Goal: Task Accomplishment & Management: Use online tool/utility

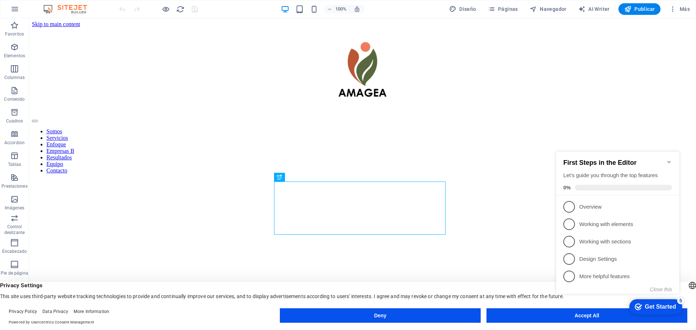
click at [582, 317] on div "checkmark Get Started 5 First Steps in the Editor Let's guide you through the t…" at bounding box center [619, 229] width 132 height 176
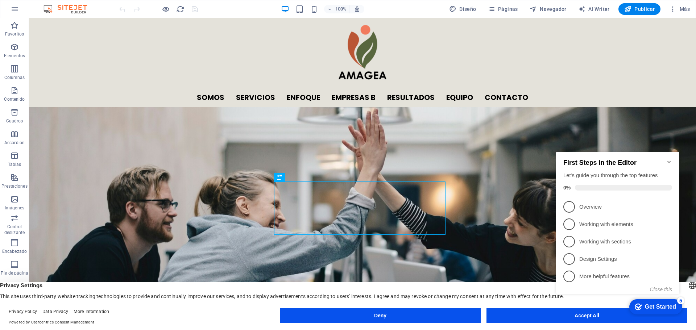
click at [666, 159] on icon "Minimize checklist" at bounding box center [669, 162] width 6 height 6
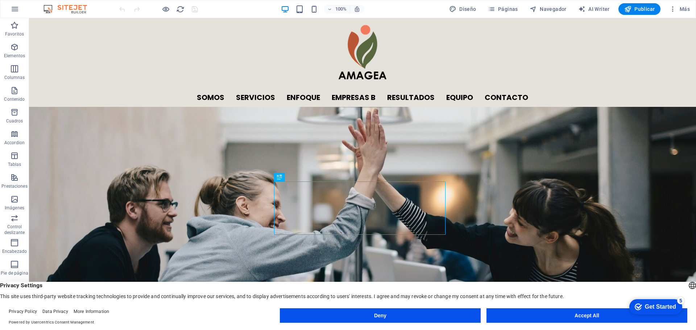
click at [652, 318] on div "checkmark Get Started 5 First Steps in the Editor Let's guide you through the t…" at bounding box center [655, 307] width 62 height 22
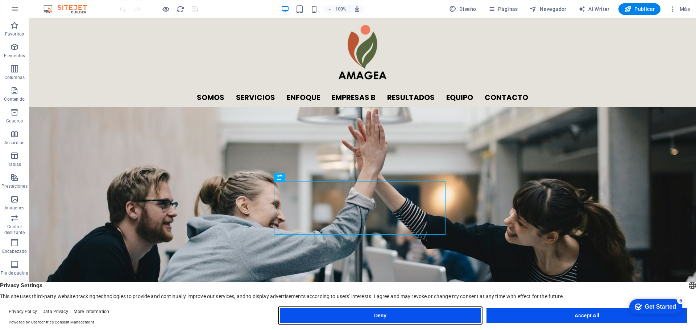
click at [0, 0] on button "Deny" at bounding box center [0, 0] width 0 height 0
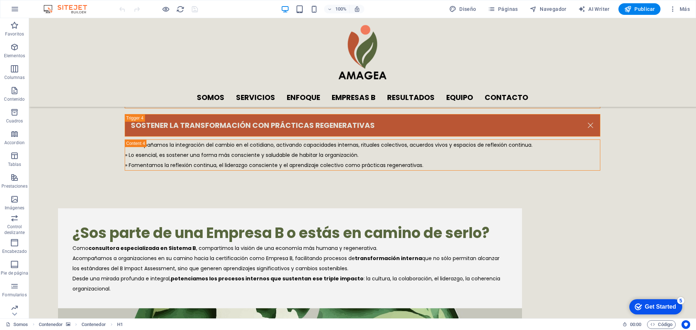
scroll to position [1829, 0]
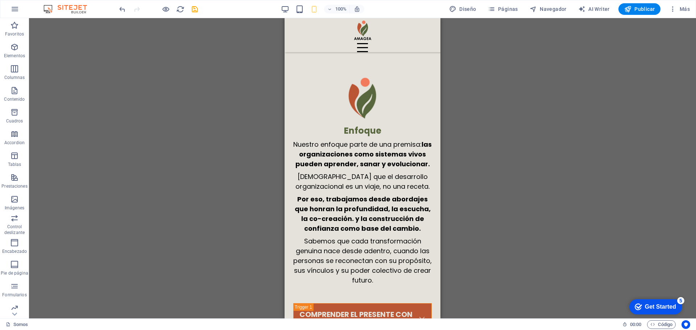
scroll to position [2677, 0]
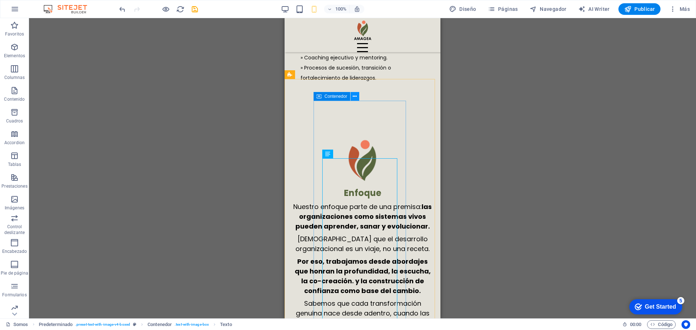
click at [355, 96] on icon at bounding box center [355, 97] width 4 height 8
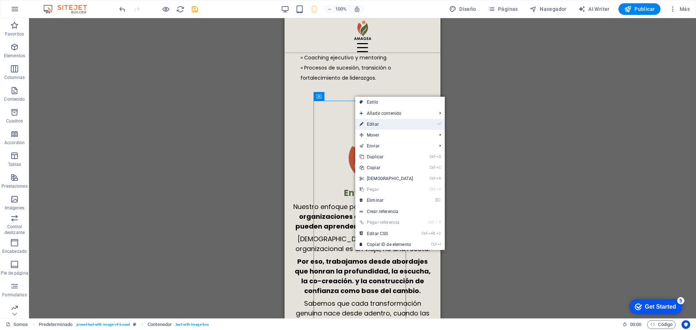
click at [371, 124] on link "⏎ Editar" at bounding box center [386, 124] width 62 height 11
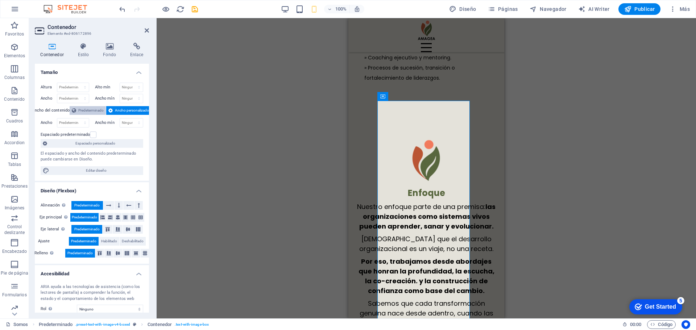
click at [90, 111] on span "Predeterminado" at bounding box center [90, 110] width 25 height 9
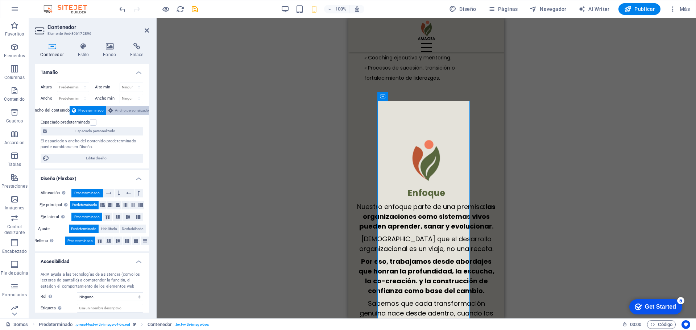
click at [115, 110] on span "Ancho personalizado" at bounding box center [132, 110] width 34 height 9
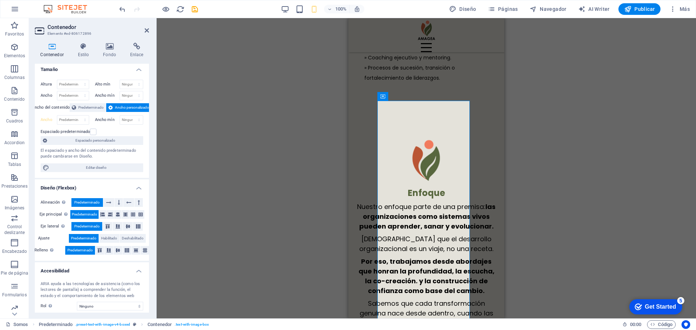
scroll to position [0, 0]
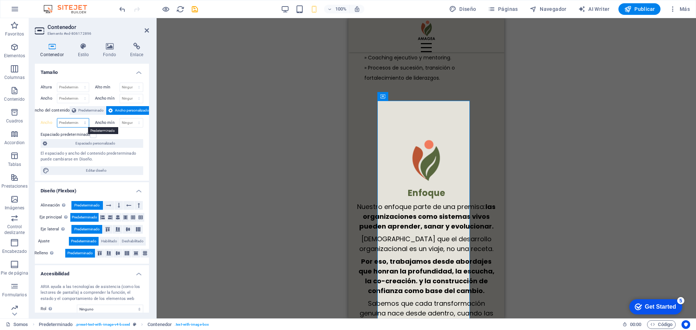
click at [70, 124] on select "Predeterminado px rem % em vh vw" at bounding box center [73, 123] width 32 height 9
select select "%"
click at [78, 119] on select "Predeterminado px rem % em vh vw" at bounding box center [73, 123] width 32 height 9
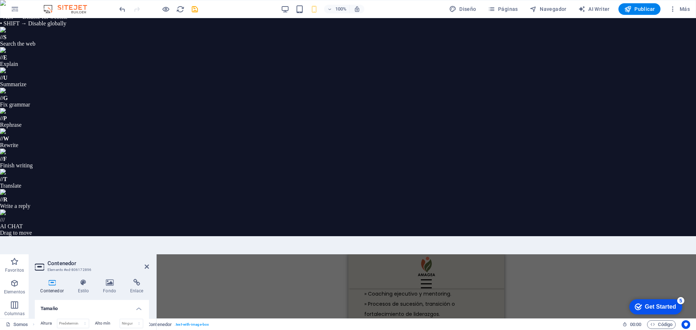
drag, startPoint x: 66, startPoint y: 122, endPoint x: 61, endPoint y: 123, distance: 5.5
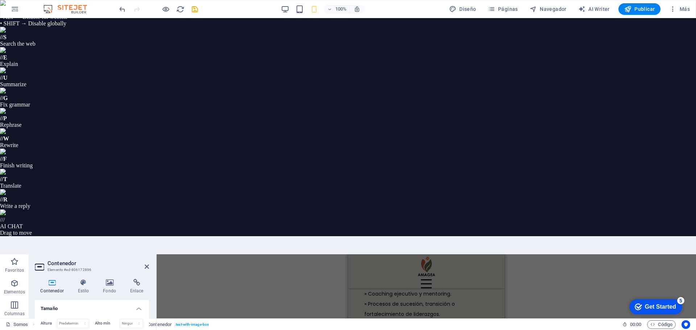
drag, startPoint x: 70, startPoint y: 122, endPoint x: 59, endPoint y: 121, distance: 10.9
drag, startPoint x: 66, startPoint y: 122, endPoint x: 58, endPoint y: 124, distance: 8.1
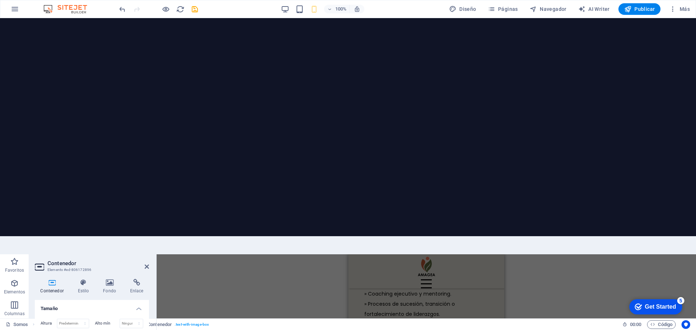
type input "100"
click at [146, 264] on icon at bounding box center [147, 267] width 4 height 6
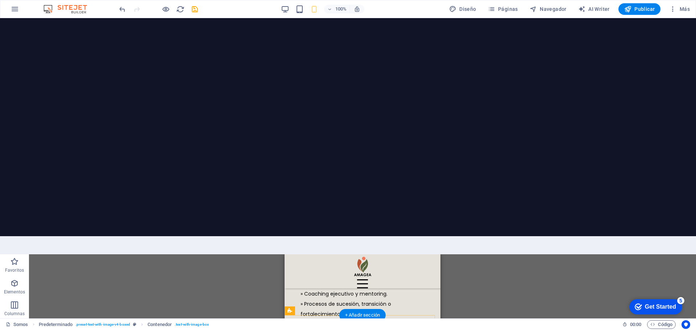
click at [353, 329] on icon at bounding box center [355, 333] width 4 height 8
select select "%"
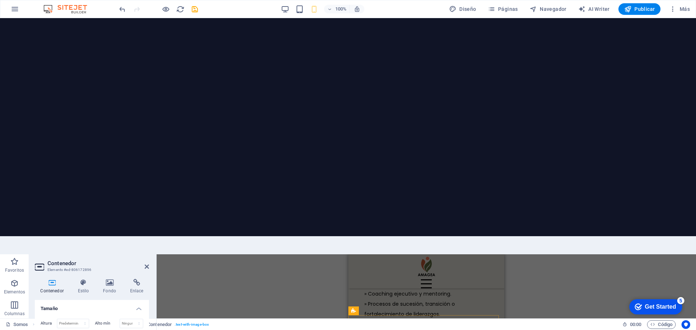
click at [396, 330] on span "Contenedor" at bounding box center [399, 333] width 23 height 4
click at [417, 329] on icon at bounding box center [419, 333] width 4 height 8
select select "rem"
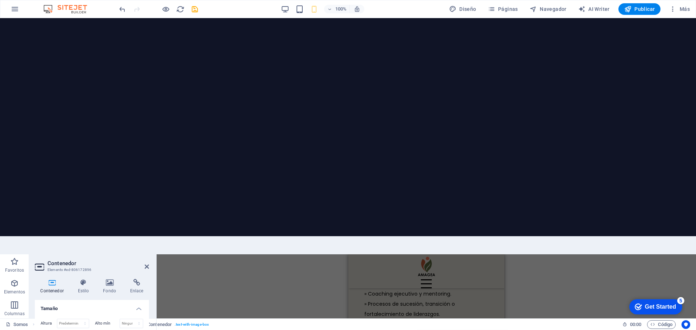
select select "rem"
select select "px"
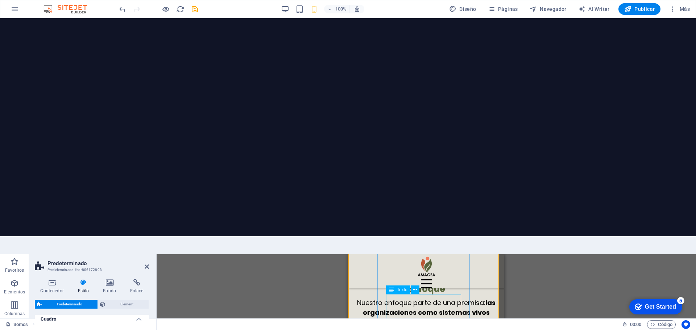
scroll to position [2775, 0]
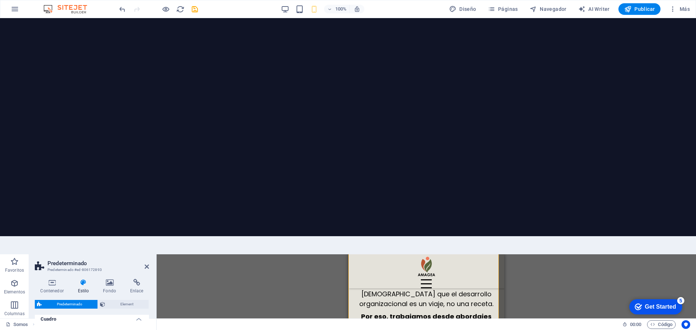
click at [107, 300] on button "Element" at bounding box center [123, 304] width 51 height 9
click at [51, 279] on icon at bounding box center [52, 282] width 34 height 7
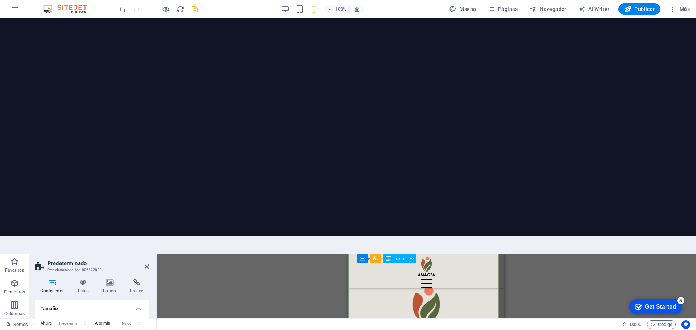
scroll to position [2329, 0]
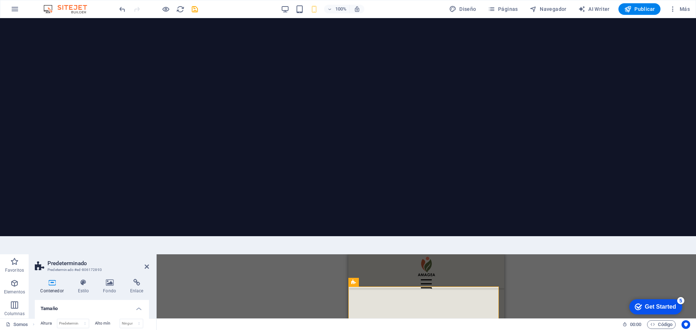
scroll to position [2617, 0]
click at [147, 264] on icon at bounding box center [147, 267] width 4 height 6
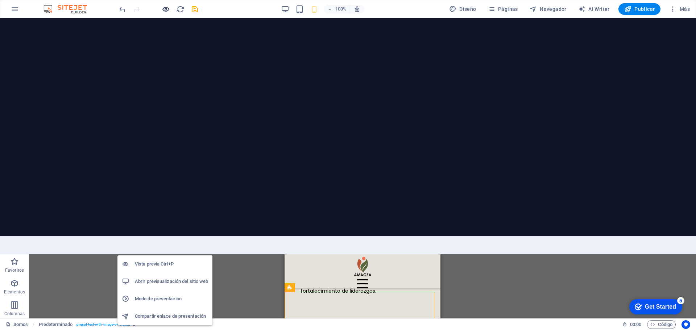
click at [105, 92] on icon "button" at bounding box center [77, 118] width 53 height 53
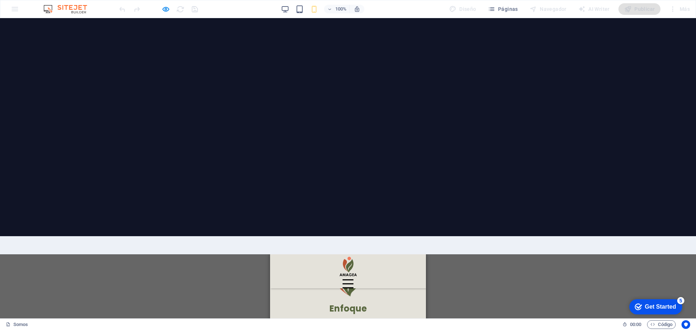
scroll to position [2660, 0]
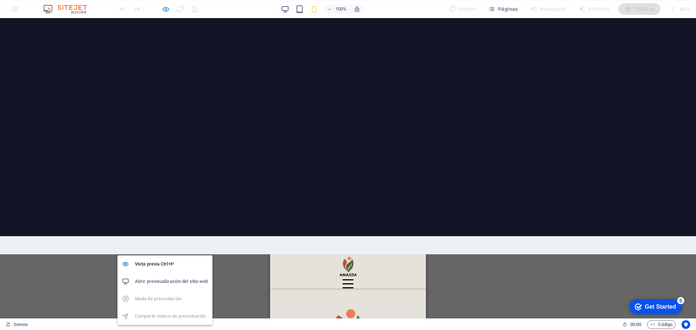
click at [105, 49] on icon "button" at bounding box center [77, 75] width 53 height 53
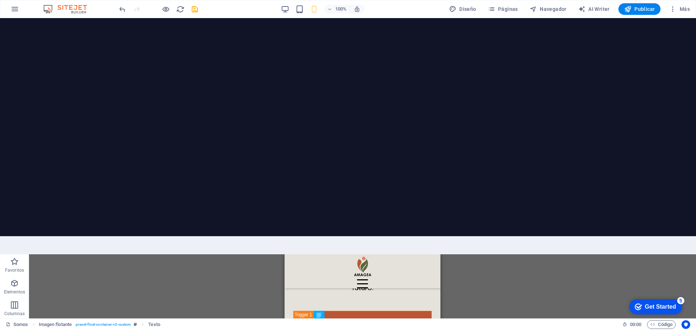
scroll to position [2869, 0]
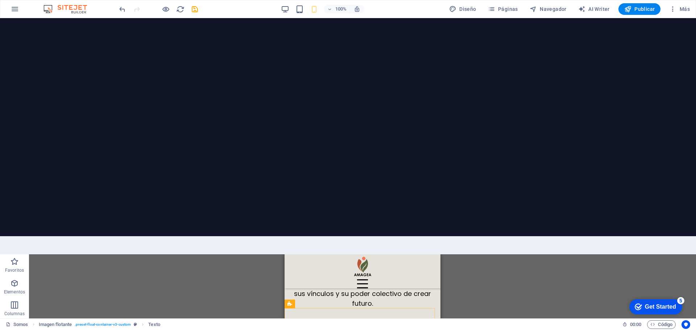
click at [347, 322] on icon at bounding box center [347, 326] width 4 height 8
click at [356, 325] on icon at bounding box center [354, 330] width 4 height 11
select select "%"
select select "rem"
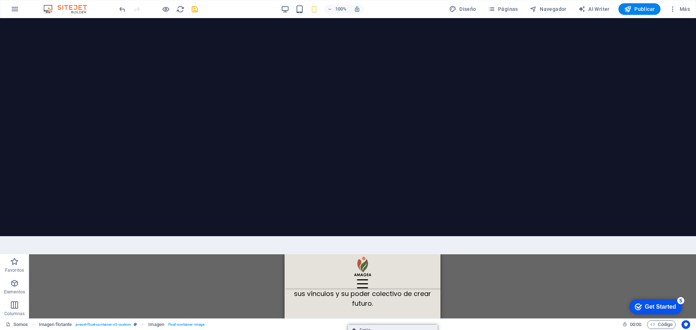
select select "rem"
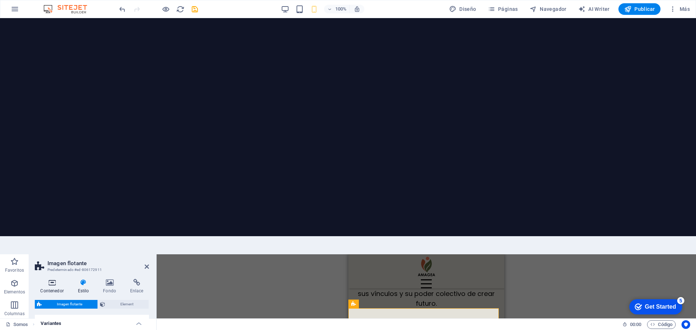
click at [50, 279] on icon at bounding box center [52, 282] width 34 height 7
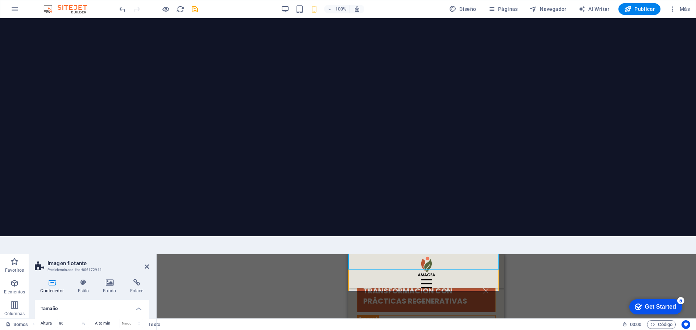
scroll to position [3358, 0]
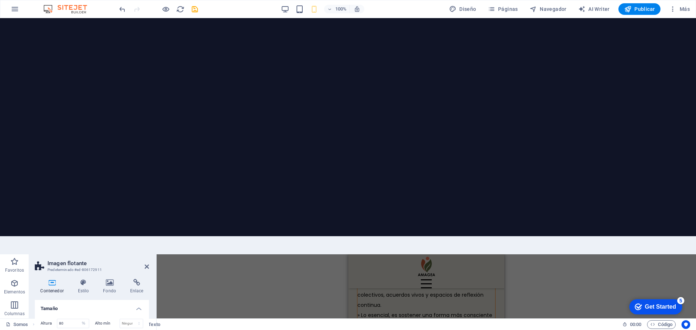
drag, startPoint x: 500, startPoint y: 476, endPoint x: 853, endPoint y: 522, distance: 355.8
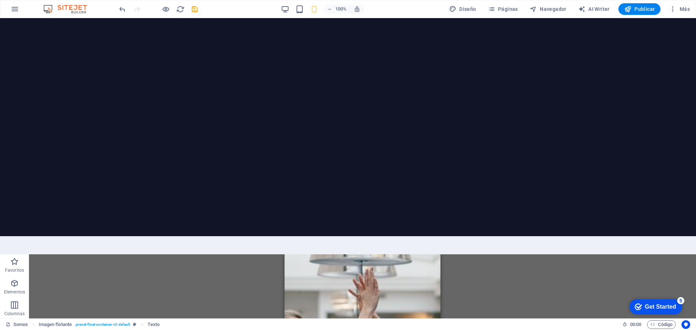
scroll to position [0, 0]
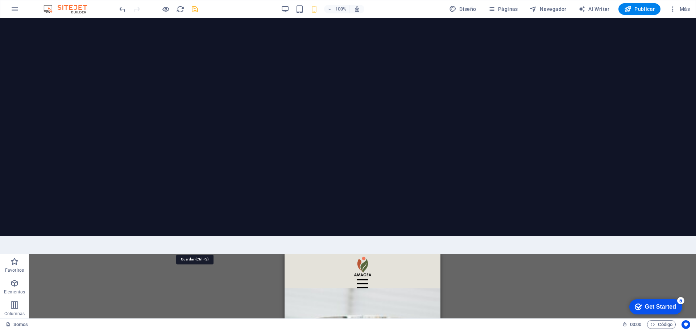
click at [0, 0] on icon "save" at bounding box center [0, 0] width 0 height 0
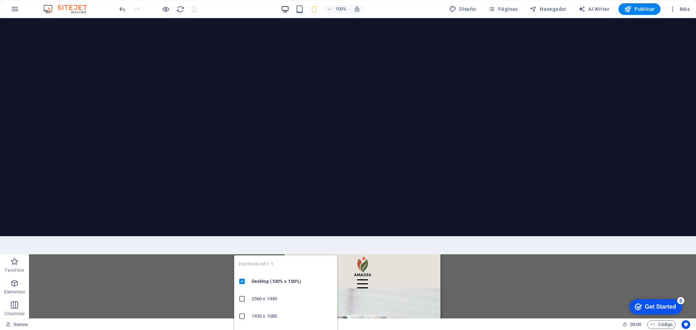
click at [283, 6] on icon "button" at bounding box center [285, 9] width 8 height 8
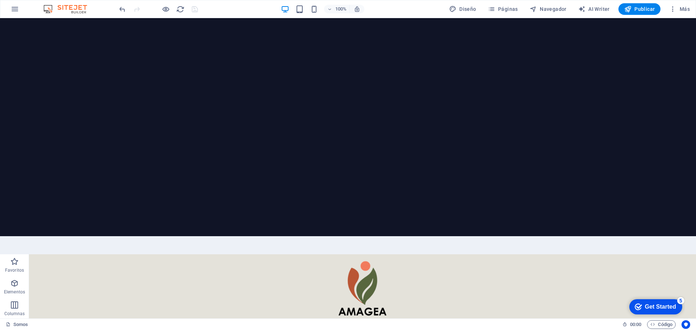
drag, startPoint x: 694, startPoint y: 268, endPoint x: 719, endPoint y: 442, distance: 175.5
click at [694, 210] on div "// / AI CHAT Drag to move" at bounding box center [348, 223] width 696 height 27
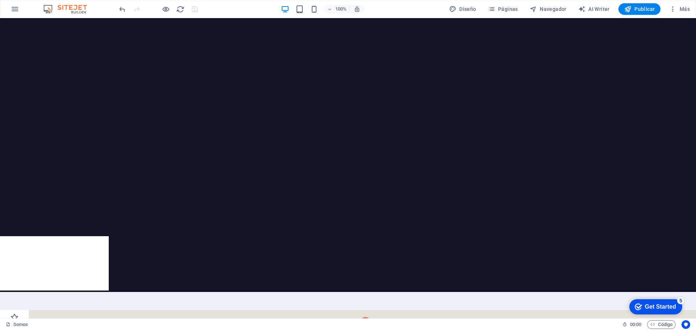
scroll to position [1475, 0]
drag, startPoint x: 694, startPoint y: 491, endPoint x: 713, endPoint y: 533, distance: 46.9
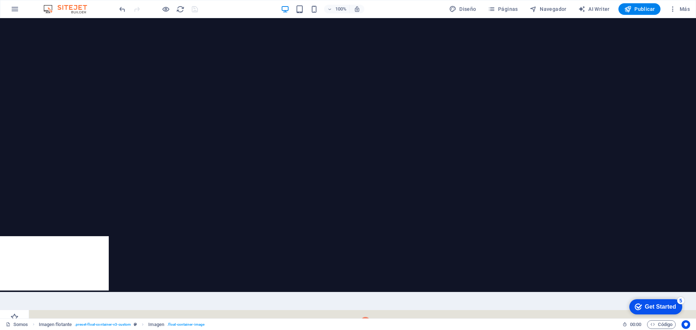
drag, startPoint x: 462, startPoint y: 479, endPoint x: 434, endPoint y: 451, distance: 39.7
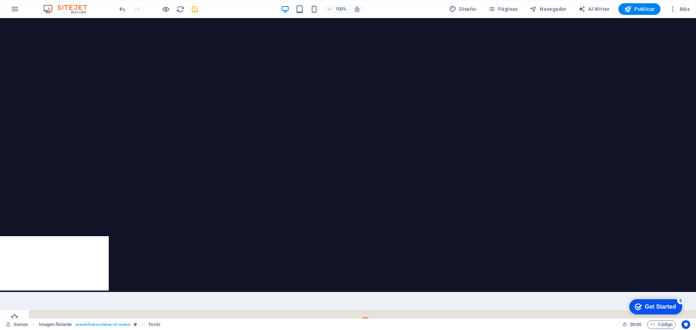
click at [78, 324] on link "Estilo" at bounding box center [101, 329] width 90 height 11
select select "%"
select select "rem"
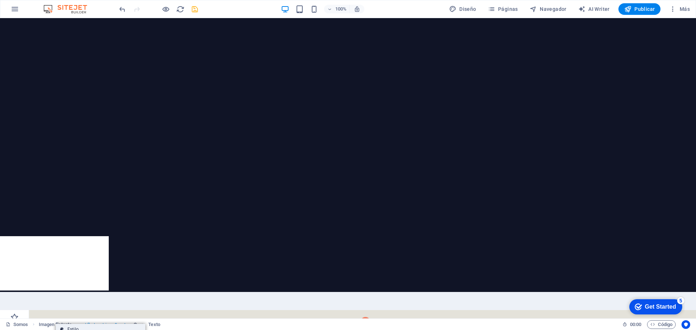
select select "rem"
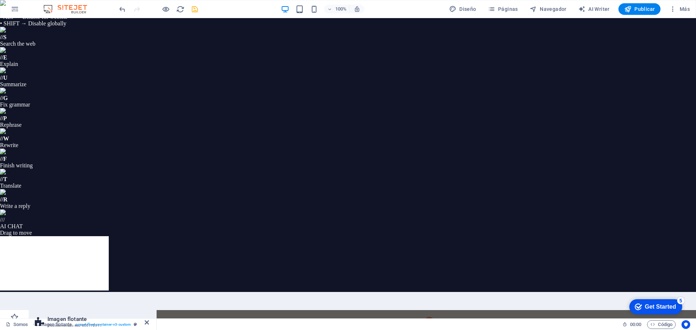
drag, startPoint x: 68, startPoint y: 86, endPoint x: 48, endPoint y: 87, distance: 19.7
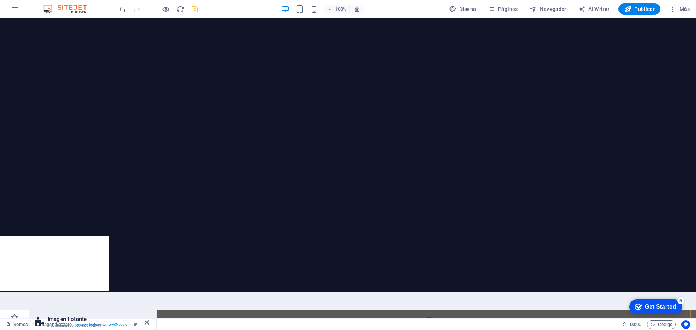
type input "60"
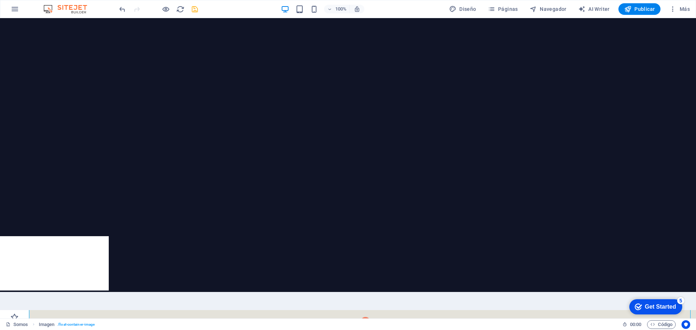
scroll to position [1623, 0]
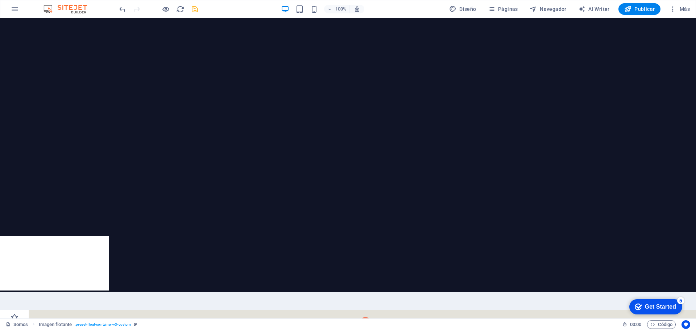
click at [122, 9] on icon "undo" at bounding box center [122, 9] width 8 height 8
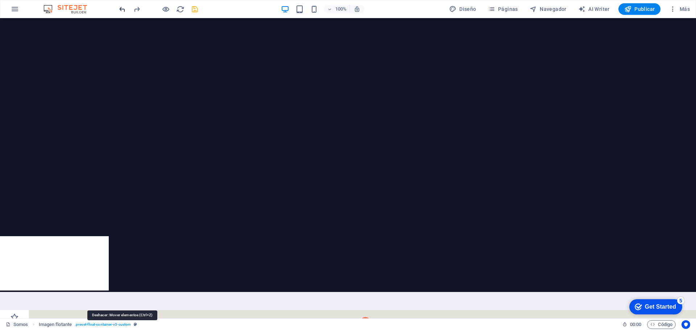
click at [122, 9] on icon "undo" at bounding box center [122, 9] width 8 height 8
drag, startPoint x: 488, startPoint y: 448, endPoint x: 230, endPoint y: 437, distance: 258.8
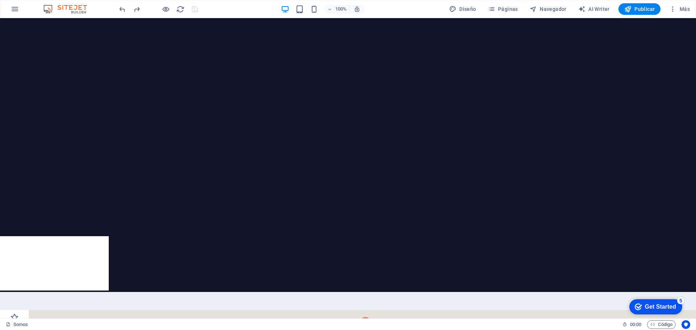
drag, startPoint x: 468, startPoint y: 448, endPoint x: 29, endPoint y: 446, distance: 439.1
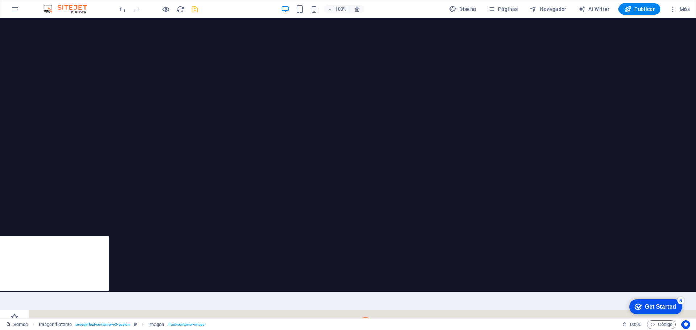
drag, startPoint x: 66, startPoint y: 448, endPoint x: 520, endPoint y: 476, distance: 455.2
drag, startPoint x: 470, startPoint y: 536, endPoint x: 416, endPoint y: 461, distance: 92.2
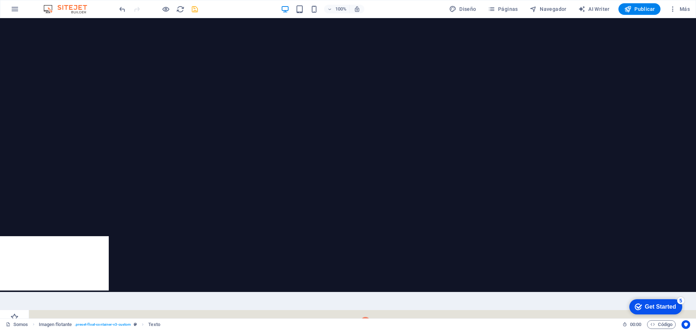
select select "%"
select select "rem"
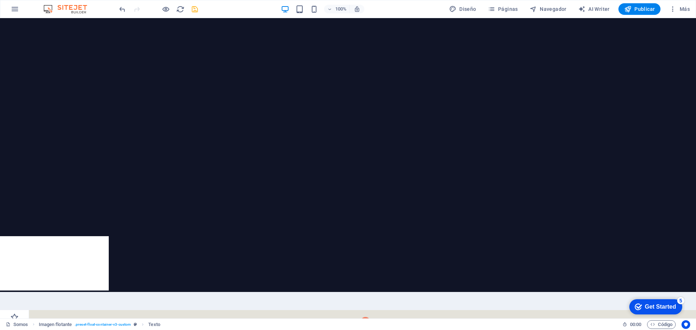
select select "rem"
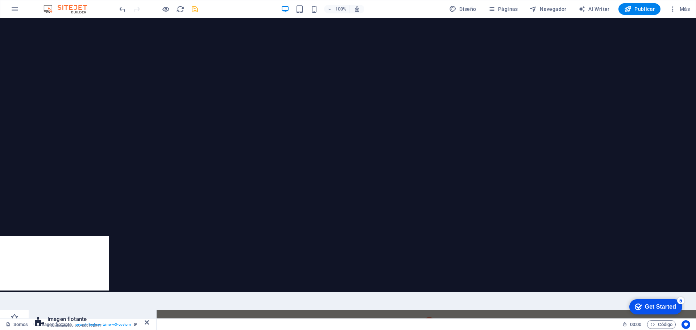
click at [145, 320] on icon at bounding box center [147, 323] width 4 height 6
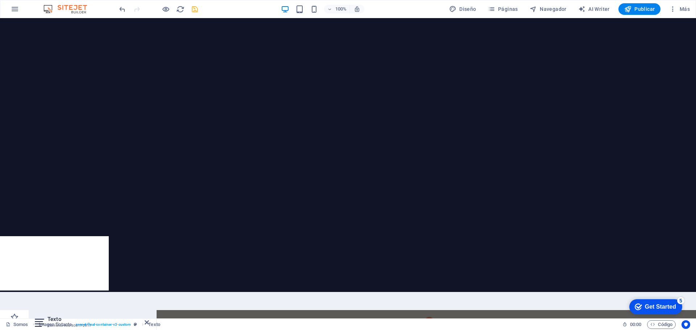
scroll to position [2034, 0]
drag, startPoint x: 199, startPoint y: 464, endPoint x: 387, endPoint y: 352, distance: 218.0
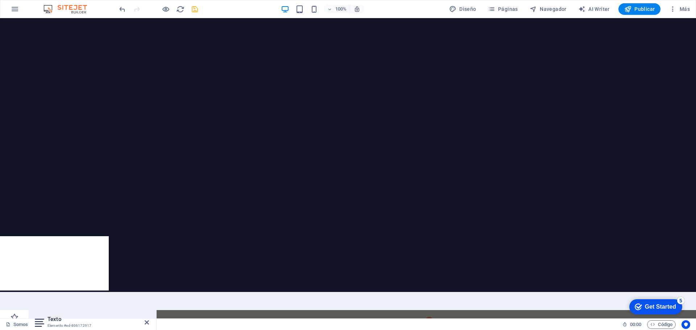
scroll to position [1525, 0]
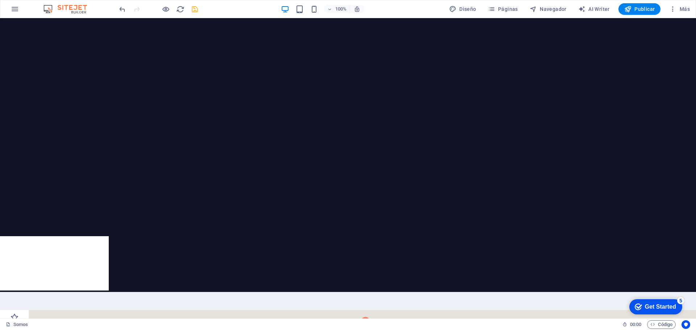
select select "%"
select select "rem"
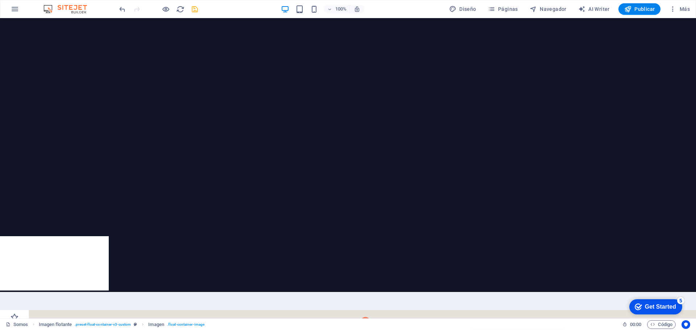
select select "rem"
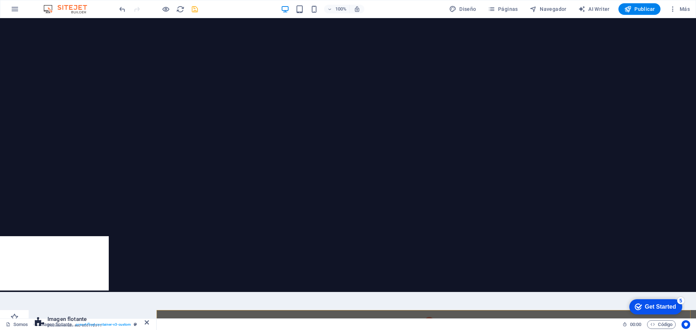
scroll to position [1535, 0]
click at [146, 320] on icon at bounding box center [147, 323] width 4 height 6
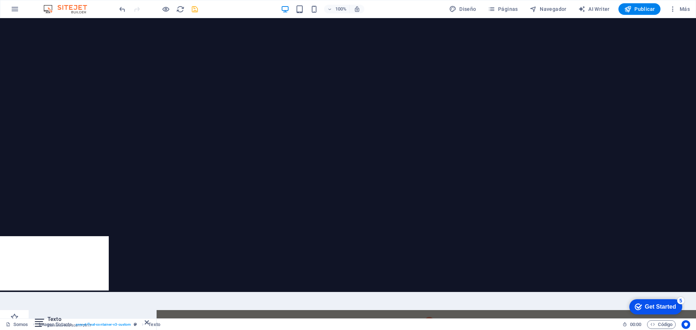
drag, startPoint x: 450, startPoint y: 579, endPoint x: 377, endPoint y: 437, distance: 160.1
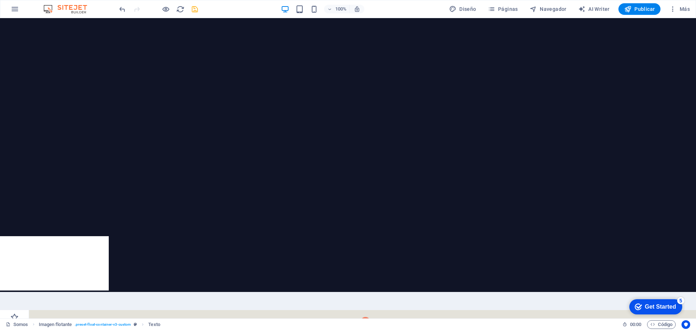
scroll to position [1524, 0]
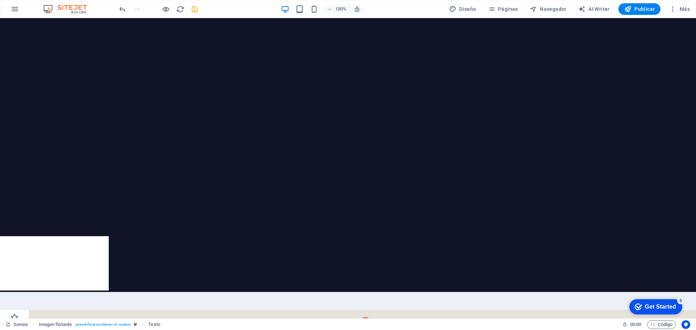
scroll to position [1535, 0]
select select "%"
select select "rem"
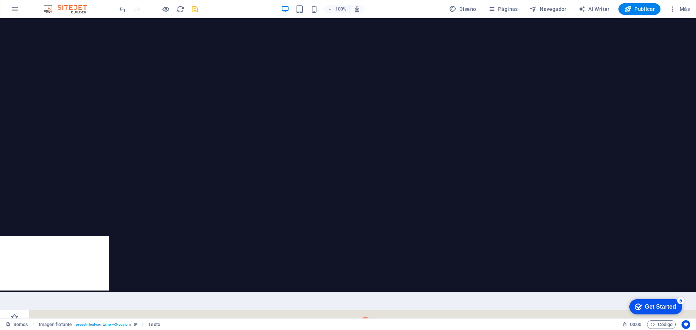
select select "rem"
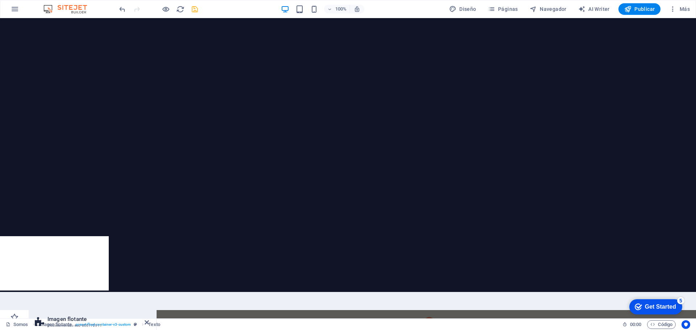
drag, startPoint x: 388, startPoint y: 435, endPoint x: 522, endPoint y: 580, distance: 197.4
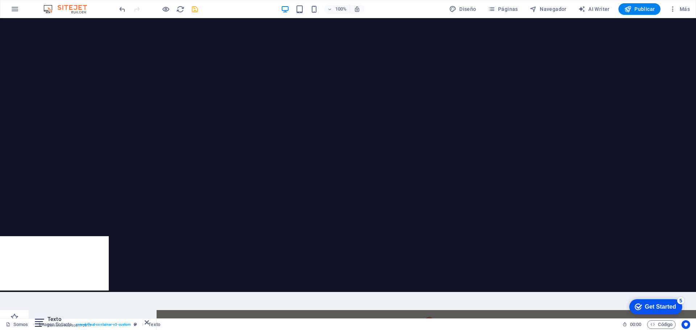
scroll to position [1514, 0]
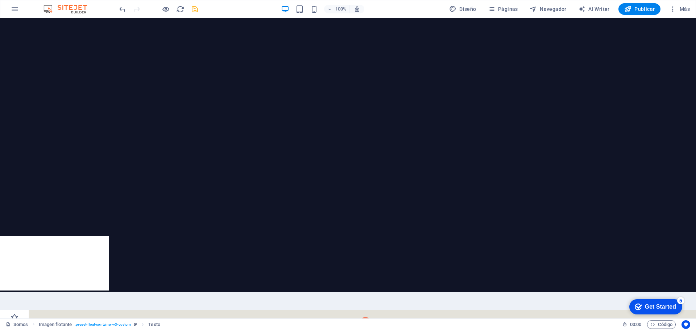
select select "px"
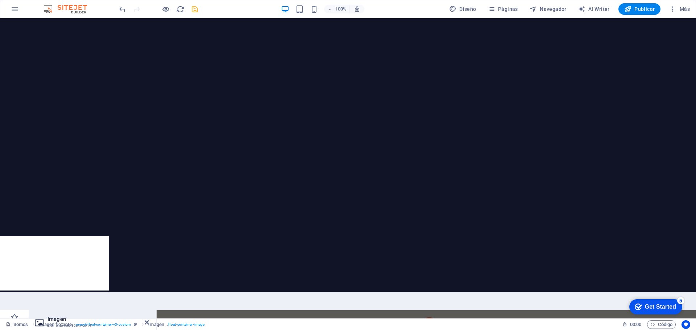
scroll to position [1524, 0]
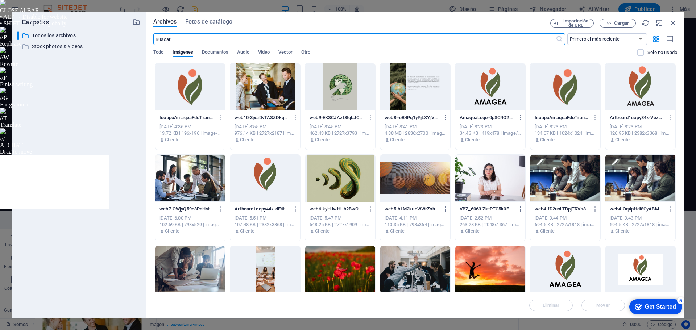
scroll to position [1765, 0]
click at [672, 22] on icon "button" at bounding box center [673, 23] width 8 height 8
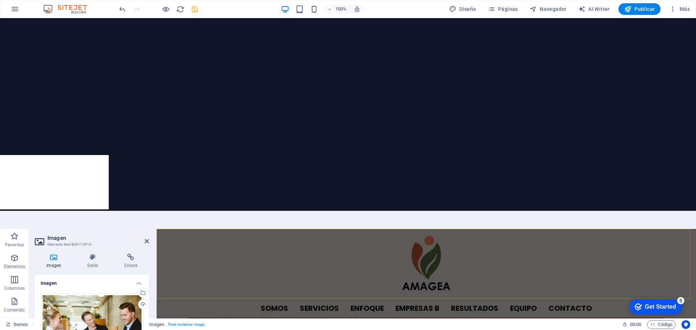
scroll to position [1524, 0]
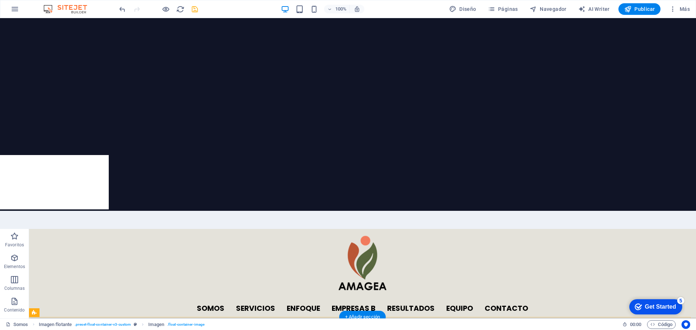
drag, startPoint x: 153, startPoint y: 131, endPoint x: 139, endPoint y: 131, distance: 14.1
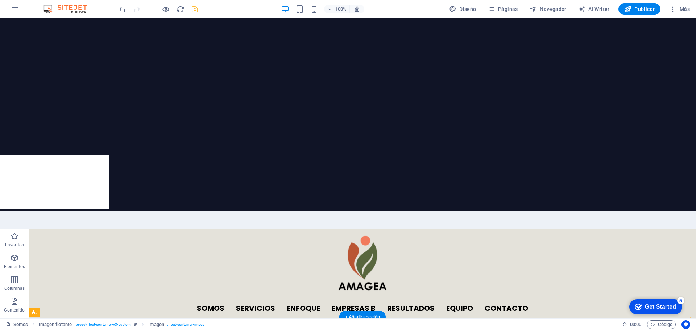
select select "%"
select select "rem"
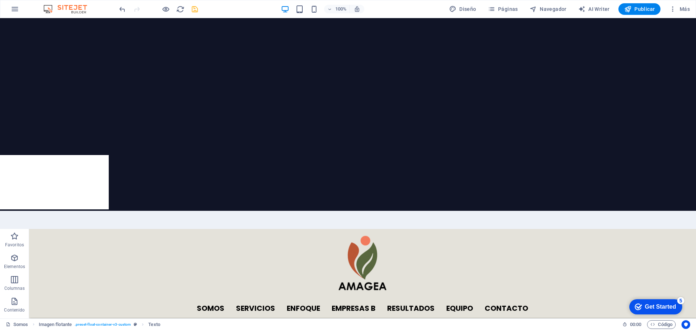
select select "rem"
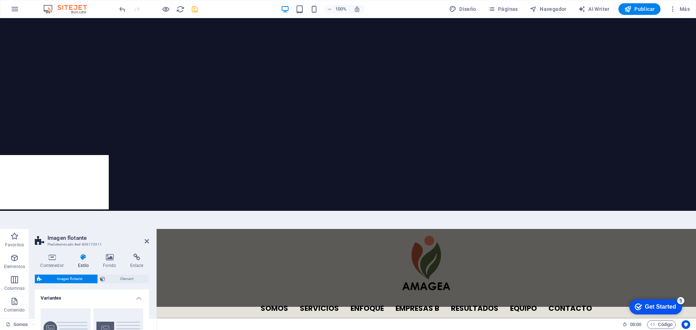
scroll to position [1524, 0]
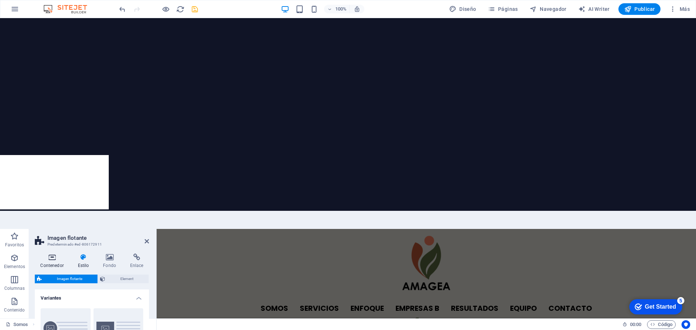
click at [50, 254] on icon at bounding box center [52, 257] width 34 height 7
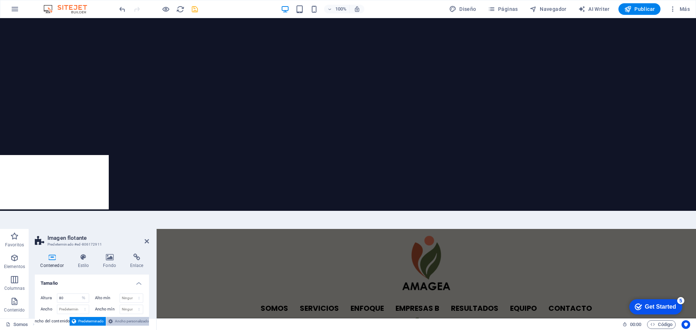
click at [115, 317] on span "Ancho personalizado" at bounding box center [132, 321] width 34 height 9
click at [67, 305] on select "Predeterminado px rem % em vh vw" at bounding box center [73, 309] width 32 height 9
select select "%"
click at [78, 305] on select "Predeterminado px rem % em vh vw" at bounding box center [73, 309] width 32 height 9
type input "100"
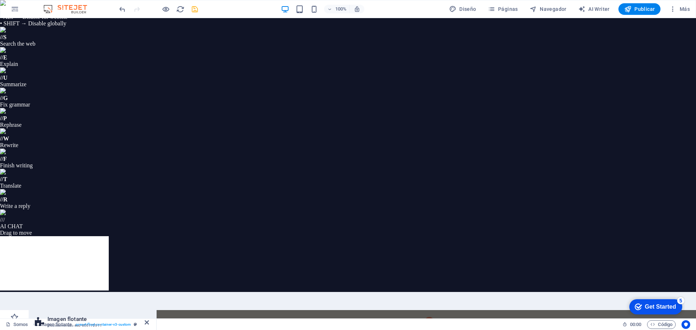
select select "%"
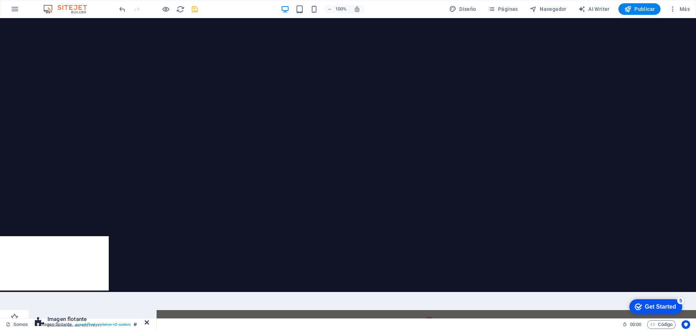
type input "80"
click at [145, 320] on icon at bounding box center [147, 323] width 4 height 6
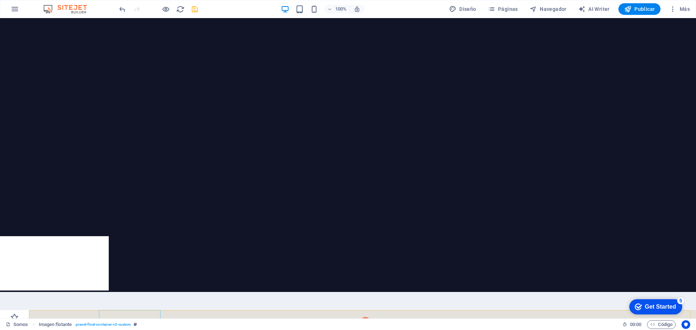
scroll to position [1514, 0]
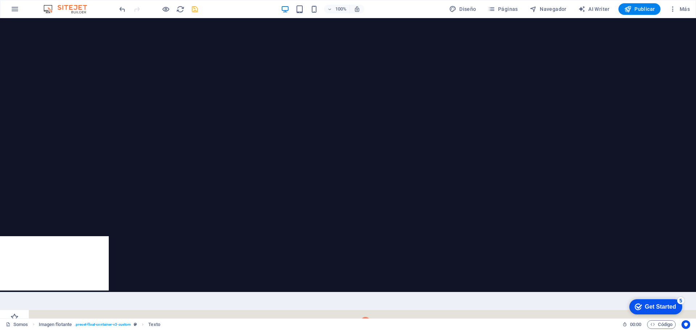
select select "%"
select select "rem"
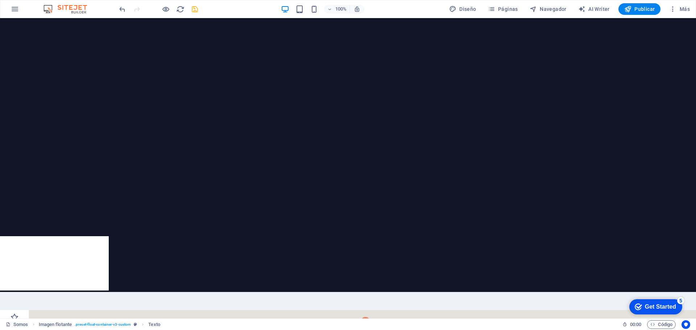
select select "rem"
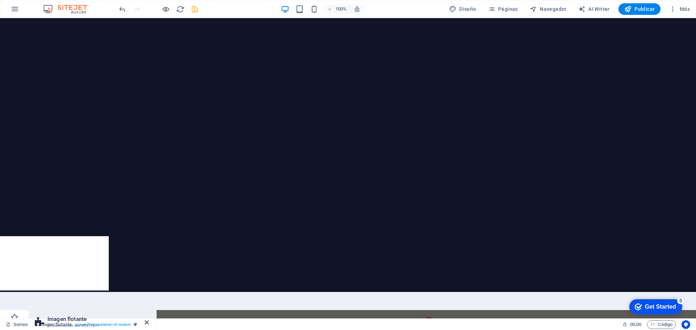
click at [146, 320] on icon at bounding box center [147, 323] width 4 height 6
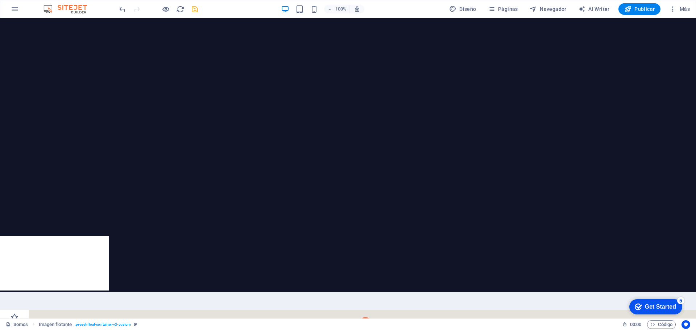
scroll to position [1556, 0]
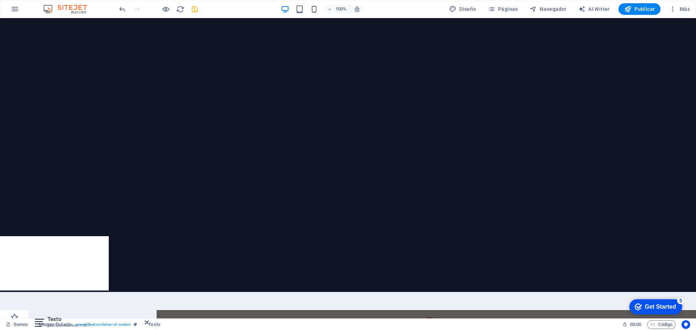
scroll to position [1586, 0]
select select "%"
select select "rem"
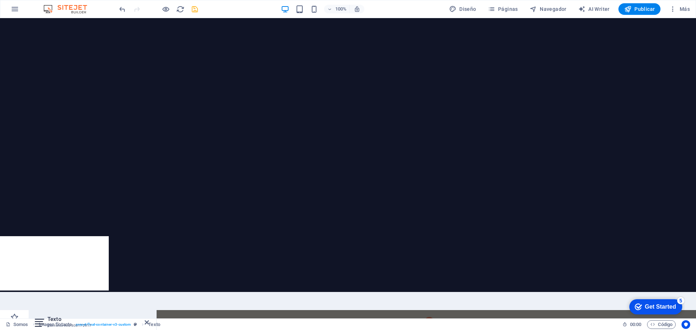
select select "rem"
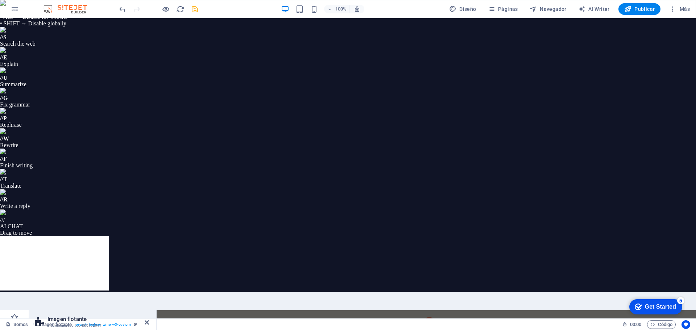
drag, startPoint x: 59, startPoint y: 282, endPoint x: 47, endPoint y: 280, distance: 12.1
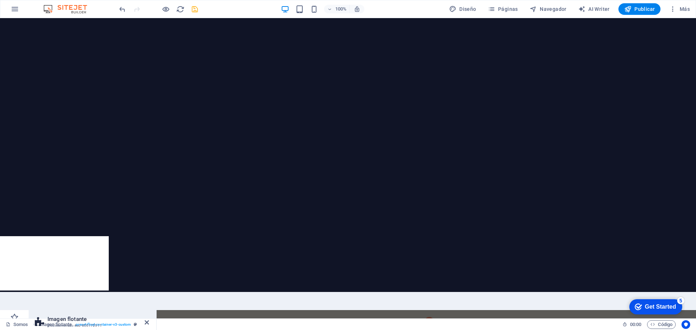
type input "0"
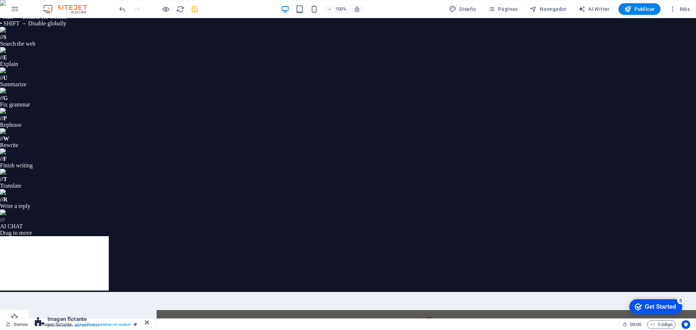
drag, startPoint x: 94, startPoint y: 284, endPoint x: 84, endPoint y: 285, distance: 9.5
type input "0"
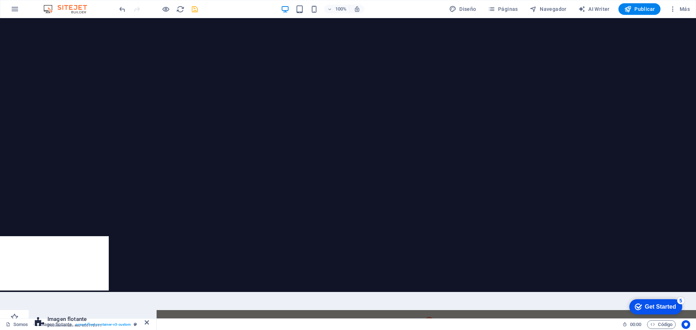
type input "0"
select select "rem"
type input "0"
click at [121, 8] on icon "undo" at bounding box center [122, 9] width 8 height 8
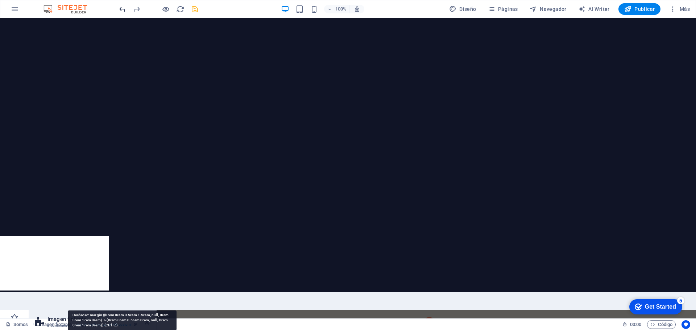
click at [120, 10] on icon "undo" at bounding box center [122, 9] width 8 height 8
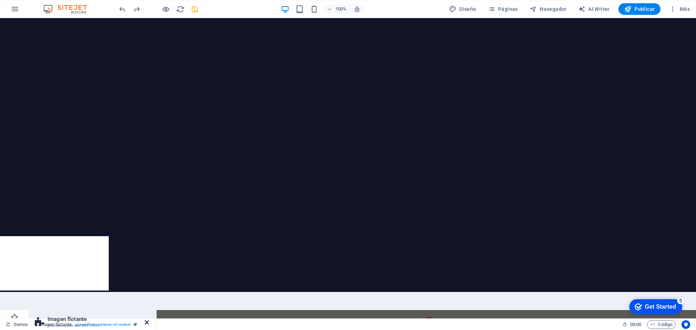
click at [145, 320] on icon at bounding box center [147, 323] width 4 height 6
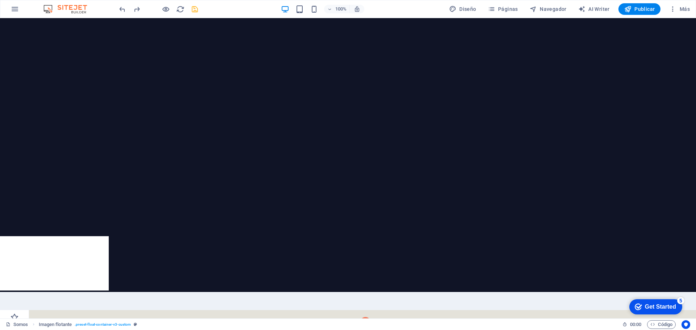
scroll to position [1529, 0]
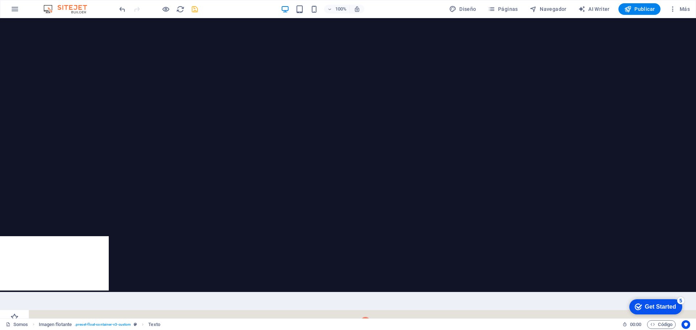
select select "%"
select select "rem"
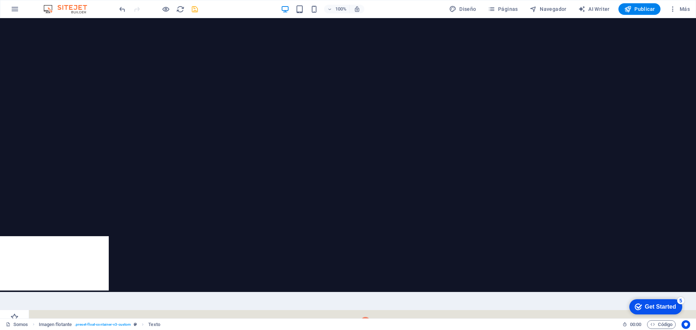
select select "rem"
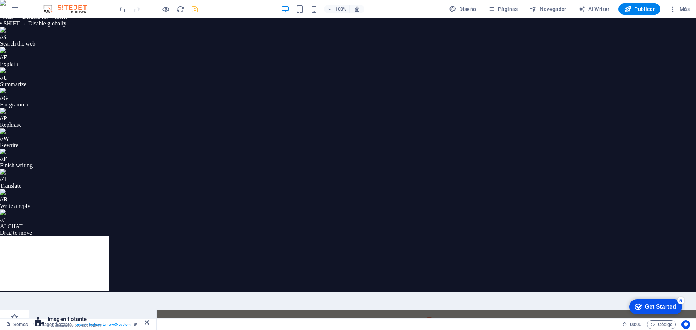
drag, startPoint x: 66, startPoint y: 99, endPoint x: 53, endPoint y: 98, distance: 12.7
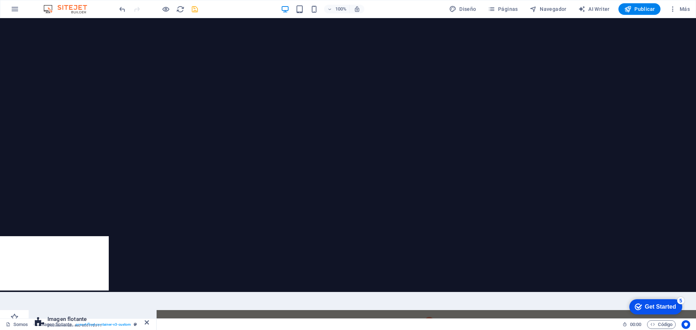
type input "80"
click at [146, 320] on icon at bounding box center [147, 323] width 4 height 6
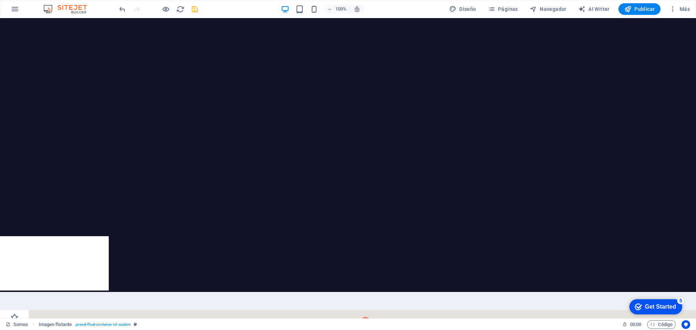
scroll to position [1540, 0]
select select "%"
select select "rem"
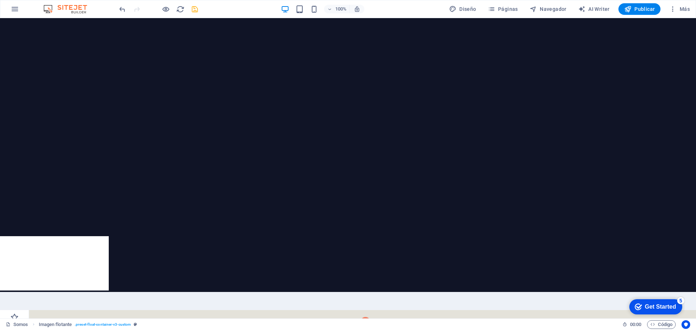
select select "rem"
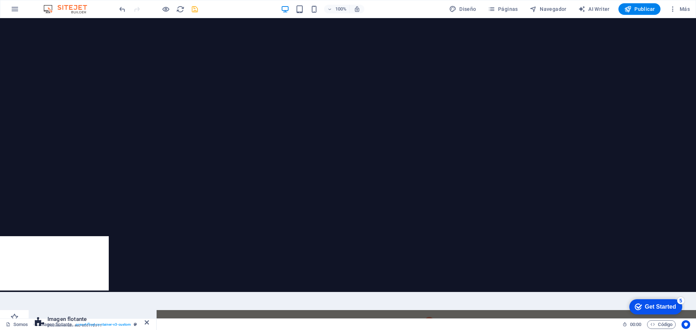
scroll to position [29, 0]
select select "preset-float-container-v3-custom"
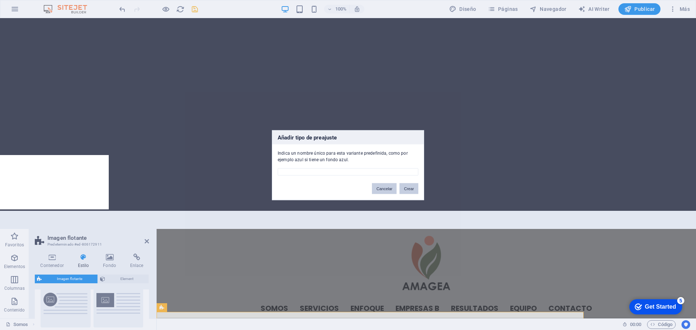
drag, startPoint x: 407, startPoint y: 189, endPoint x: 379, endPoint y: 190, distance: 28.0
click at [391, 194] on div "Añadir tipo de preajuste Indica un nombre único para esta variante predefinida,…" at bounding box center [348, 165] width 152 height 70
click at [374, 187] on button "Cancelar" at bounding box center [384, 188] width 25 height 11
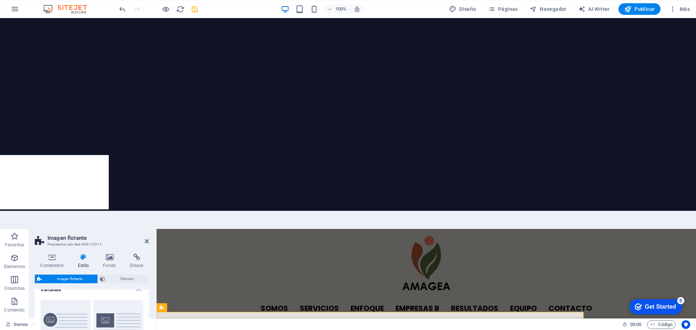
scroll to position [0, 0]
click at [98, 309] on button "Predeterminado" at bounding box center [119, 333] width 50 height 48
type input "0"
type input "1.5"
click at [138, 290] on h4 "Variantes" at bounding box center [92, 296] width 114 height 13
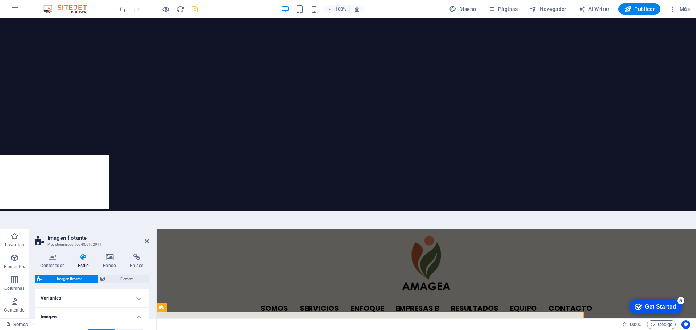
click at [138, 290] on h4 "Variantes" at bounding box center [92, 298] width 114 height 17
click at [72, 309] on button "Personalizado" at bounding box center [66, 333] width 50 height 48
type input "1.5"
type input "0"
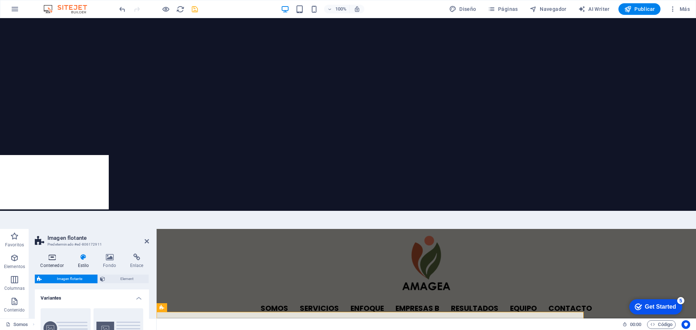
click at [51, 254] on icon at bounding box center [52, 257] width 34 height 7
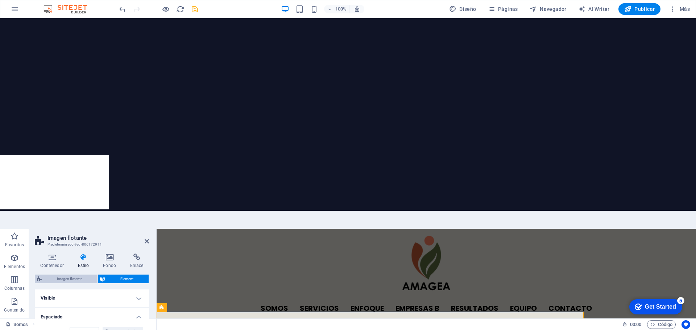
click at [76, 275] on span "Imagen flotante" at bounding box center [69, 279] width 51 height 9
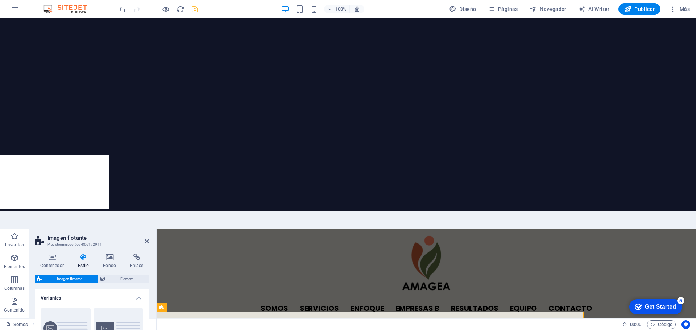
drag, startPoint x: 149, startPoint y: 282, endPoint x: 149, endPoint y: 300, distance: 17.4
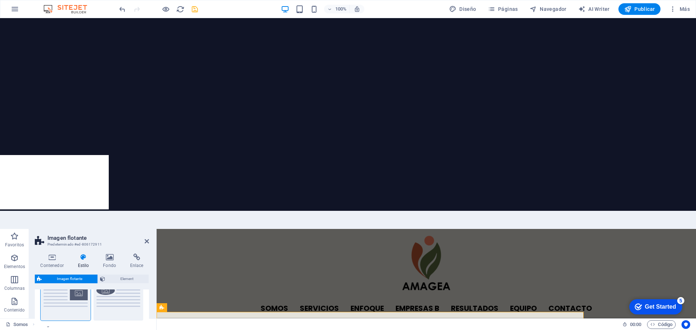
scroll to position [90, 0]
drag, startPoint x: 147, startPoint y: 276, endPoint x: 154, endPoint y: 256, distance: 20.8
click at [145, 239] on icon at bounding box center [147, 242] width 4 height 6
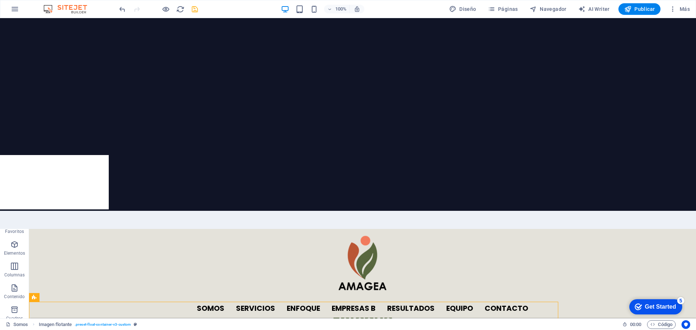
scroll to position [26, 0]
click at [106, 6] on icon "button" at bounding box center [215, 1] width 219 height 10
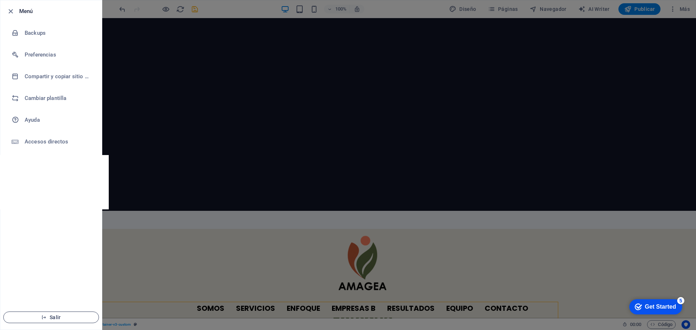
click at [59, 315] on span "Salir" at bounding box center [50, 318] width 83 height 6
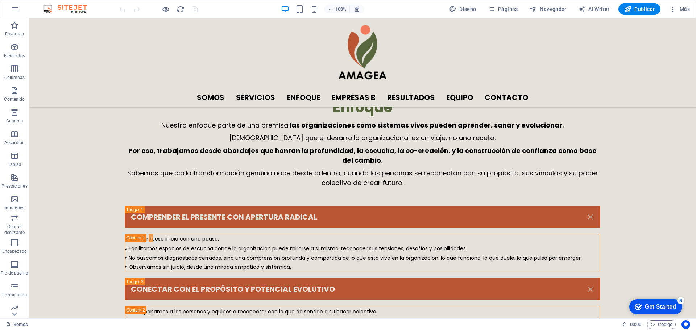
scroll to position [1516, 0]
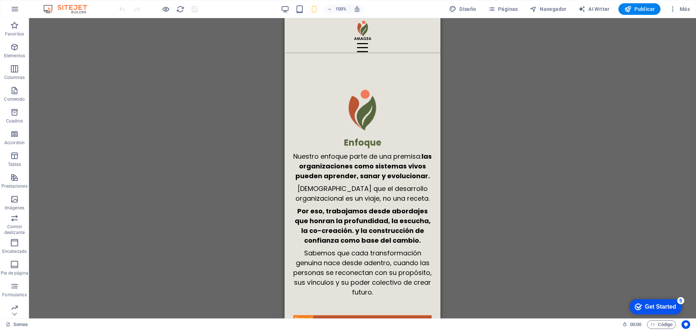
scroll to position [2623, 0]
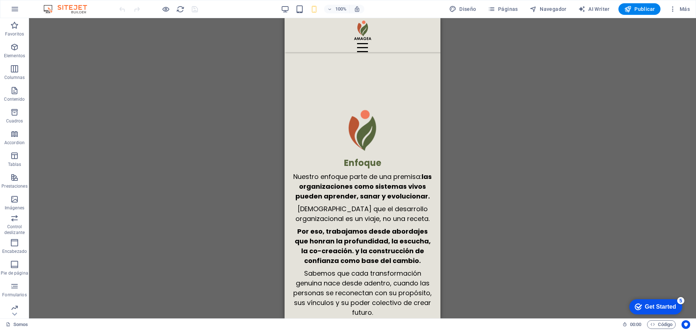
drag, startPoint x: 438, startPoint y: 141, endPoint x: 730, endPoint y: 214, distance: 301.6
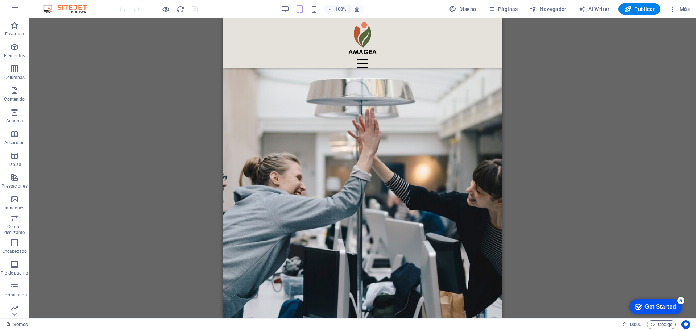
scroll to position [0, 0]
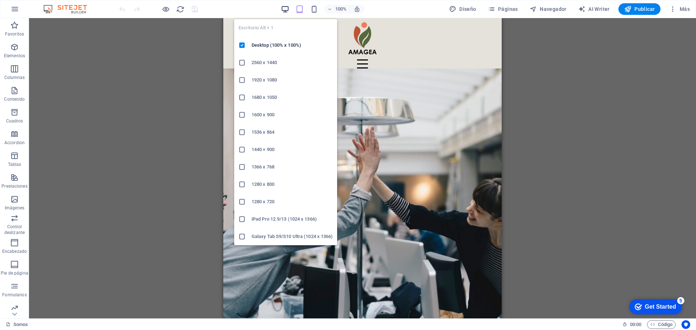
click at [283, 7] on icon "button" at bounding box center [285, 9] width 8 height 8
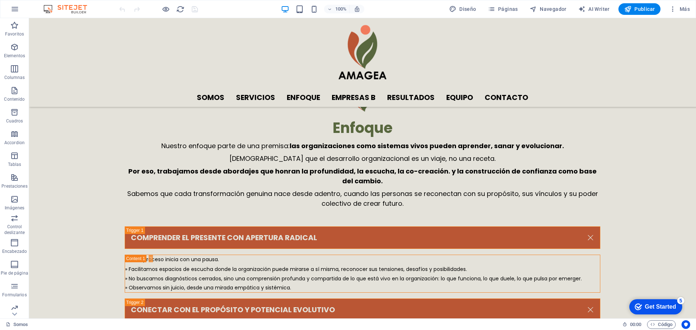
scroll to position [1507, 0]
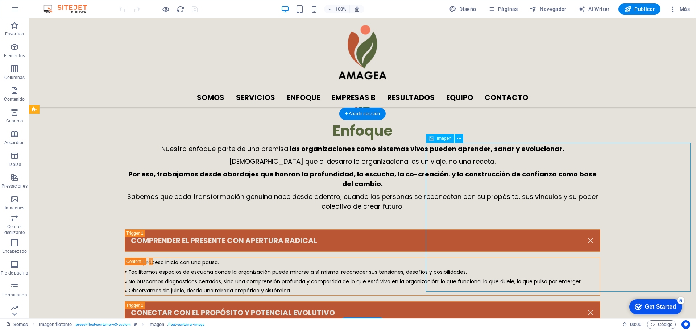
select select "px"
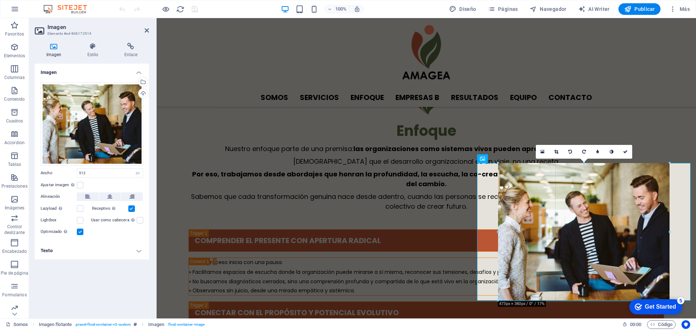
drag, startPoint x: 504, startPoint y: 312, endPoint x: 506, endPoint y: 298, distance: 14.0
type input "473"
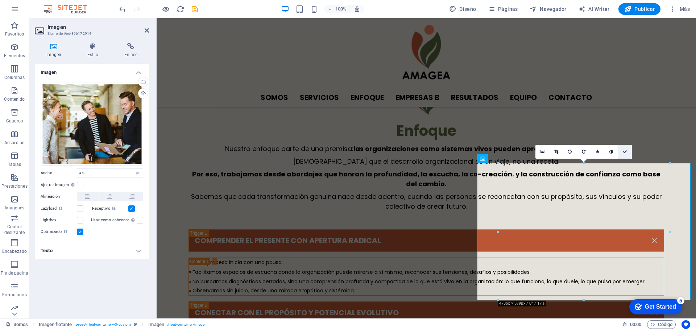
click at [628, 151] on link at bounding box center [625, 152] width 14 height 14
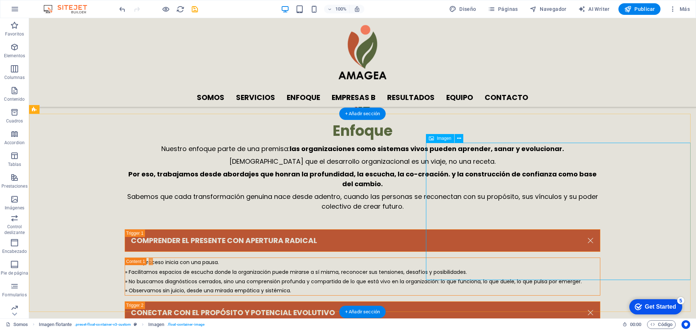
select select "px"
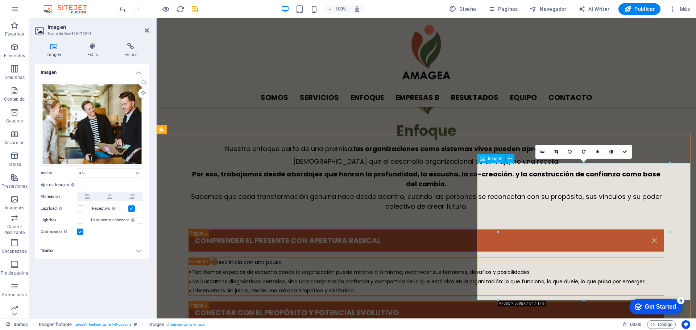
click at [82, 197] on button at bounding box center [88, 197] width 22 height 9
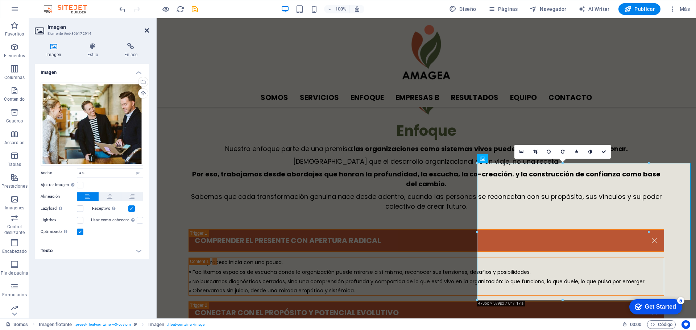
click at [149, 29] on icon at bounding box center [147, 31] width 4 height 6
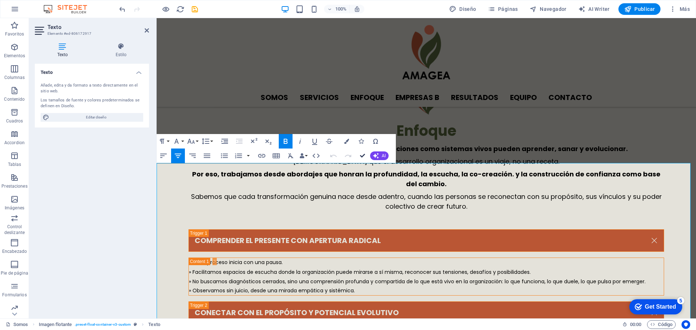
drag, startPoint x: 363, startPoint y: 154, endPoint x: 383, endPoint y: 129, distance: 32.5
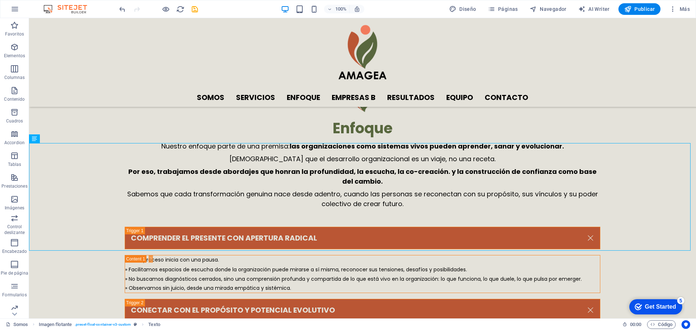
scroll to position [1515, 0]
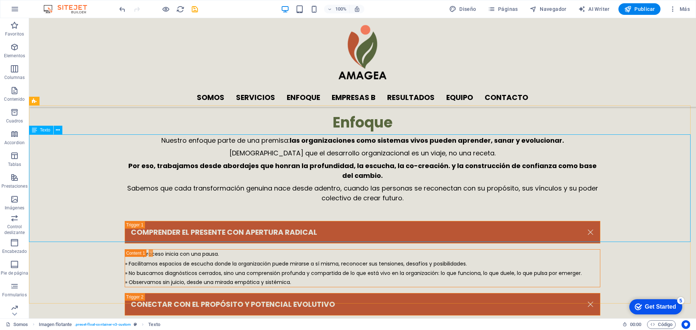
click at [57, 129] on icon at bounding box center [58, 131] width 4 height 8
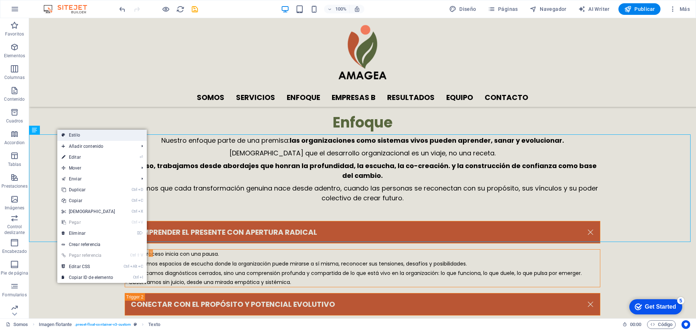
click at [60, 133] on link "Estilo" at bounding box center [102, 135] width 90 height 11
select select "%"
select select "rem"
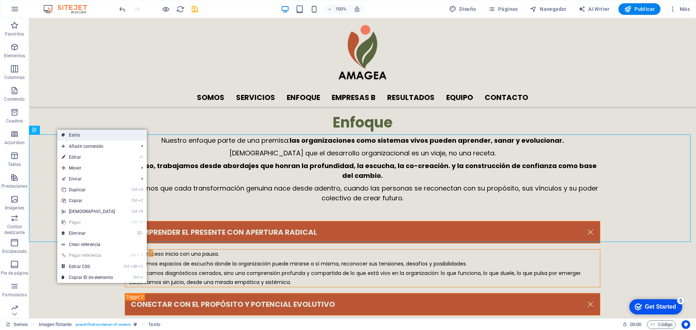
select select "rem"
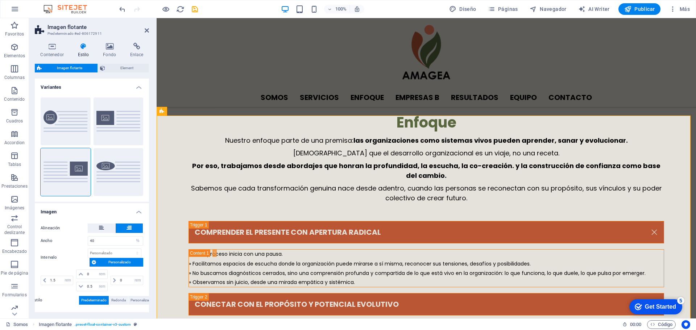
scroll to position [1525, 0]
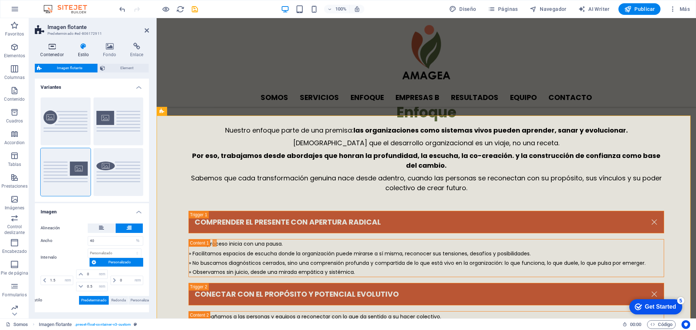
click at [49, 45] on icon at bounding box center [52, 46] width 34 height 7
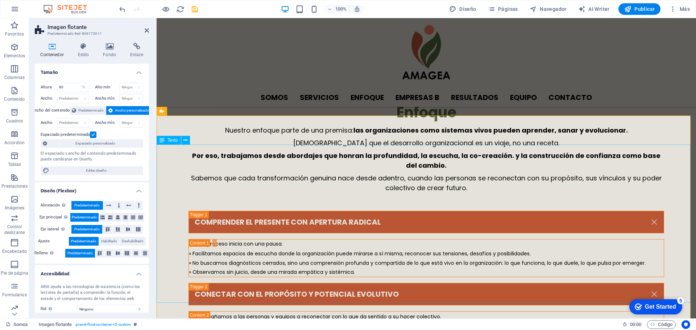
click at [144, 29] on h2 "Imagen flotante" at bounding box center [99, 27] width 102 height 7
click at [149, 31] on aside "Imagen flotante Predeterminado #ed-806172911 Contenedor Estilo Fondo Enlace Tam…" at bounding box center [93, 168] width 128 height 301
click at [145, 28] on icon at bounding box center [147, 31] width 4 height 6
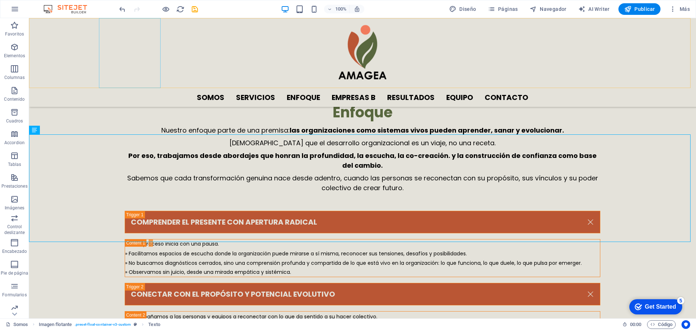
scroll to position [1515, 0]
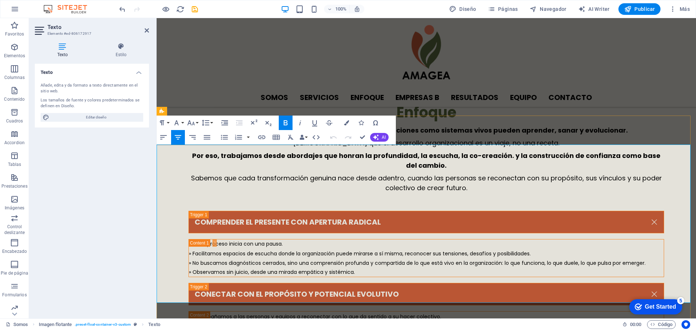
drag, startPoint x: 238, startPoint y: 298, endPoint x: 163, endPoint y: 169, distance: 149.3
click at [210, 121] on button "Line Height" at bounding box center [207, 123] width 14 height 15
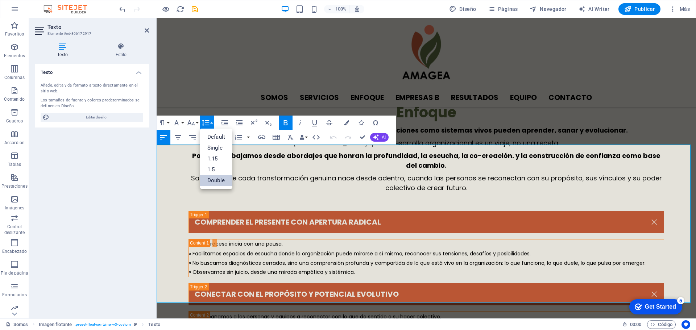
scroll to position [0, 0]
click at [213, 180] on link "Double" at bounding box center [216, 180] width 32 height 11
click at [227, 123] on icon "button" at bounding box center [224, 123] width 9 height 9
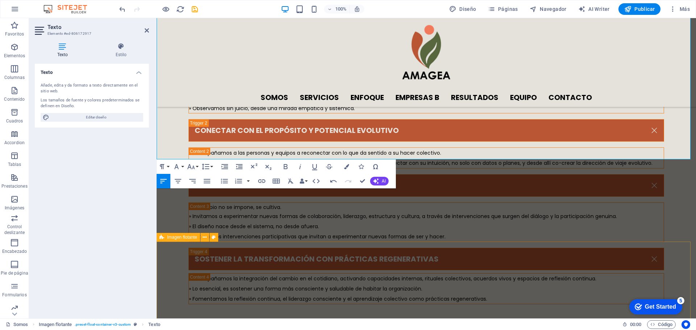
scroll to position [1706, 0]
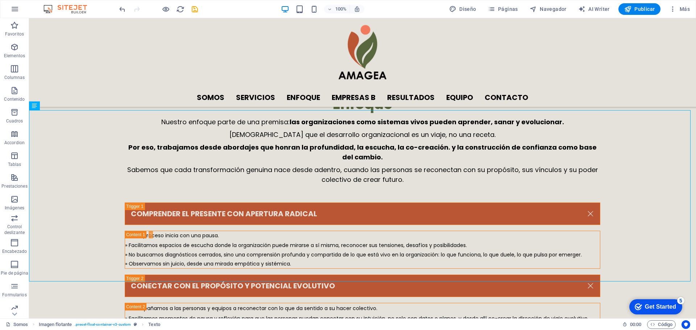
scroll to position [1539, 0]
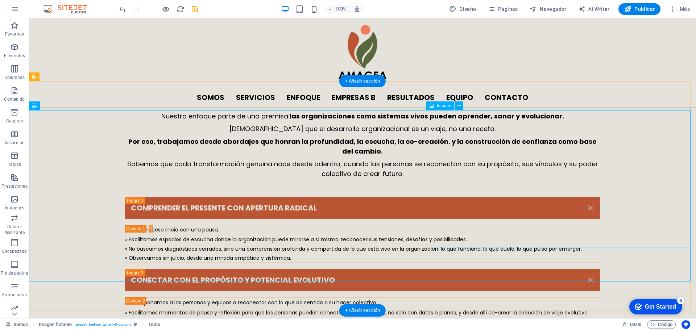
drag, startPoint x: 524, startPoint y: 201, endPoint x: 396, endPoint y: 201, distance: 127.6
select select "px"
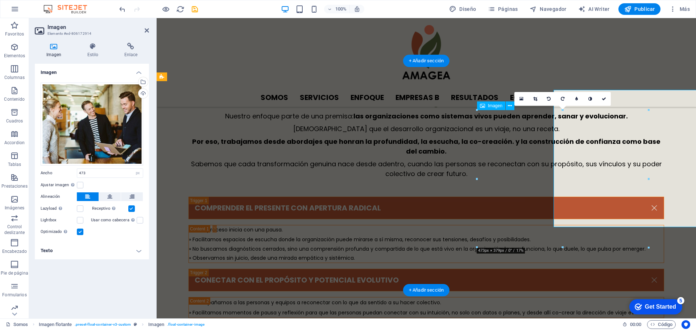
scroll to position [1560, 0]
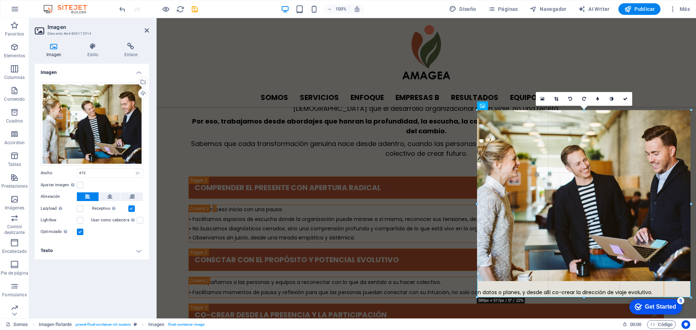
drag, startPoint x: 476, startPoint y: 247, endPoint x: 314, endPoint y: 279, distance: 165.6
type input "589"
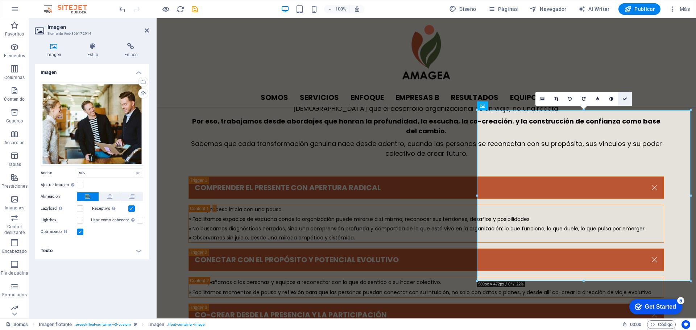
click at [626, 97] on icon at bounding box center [625, 99] width 4 height 4
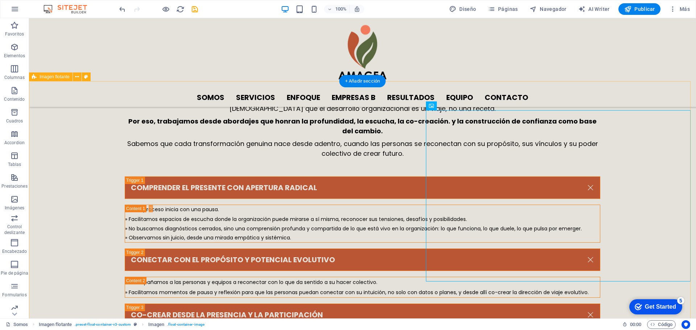
scroll to position [1539, 0]
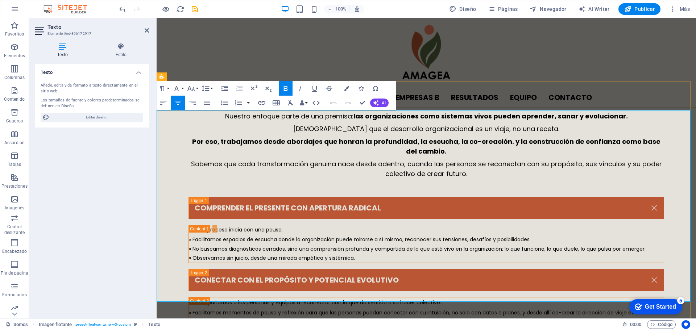
scroll to position [1560, 0]
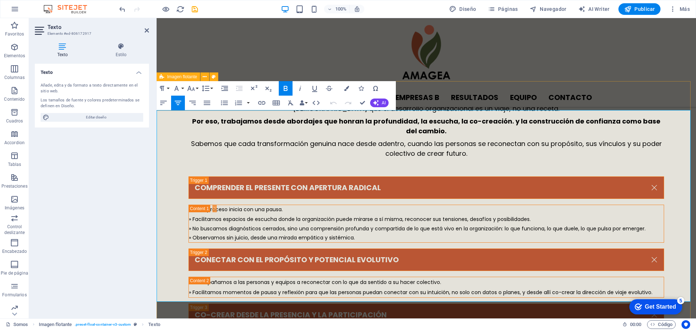
drag, startPoint x: 184, startPoint y: 131, endPoint x: 655, endPoint y: 303, distance: 501.3
click at [198, 87] on button "Font Size" at bounding box center [193, 88] width 14 height 15
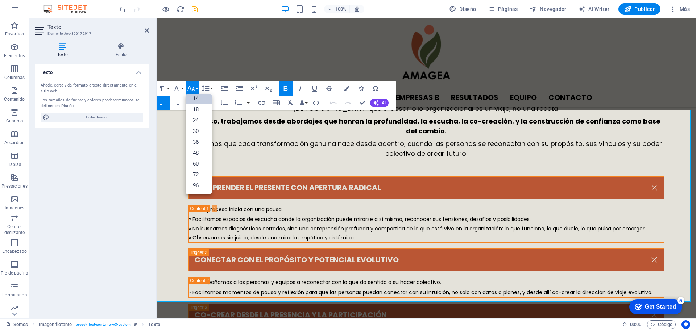
scroll to position [58, 0]
click at [196, 107] on link "18" at bounding box center [199, 109] width 26 height 11
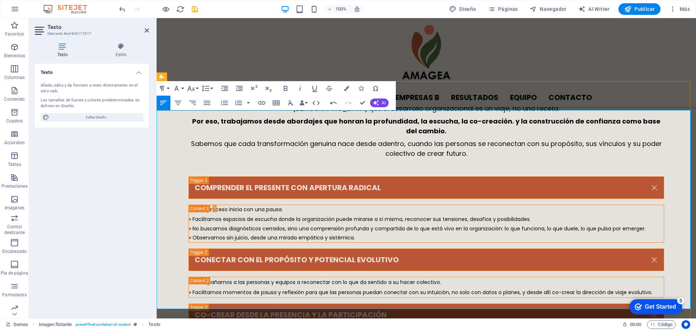
click at [197, 90] on button "Font Size" at bounding box center [193, 88] width 14 height 15
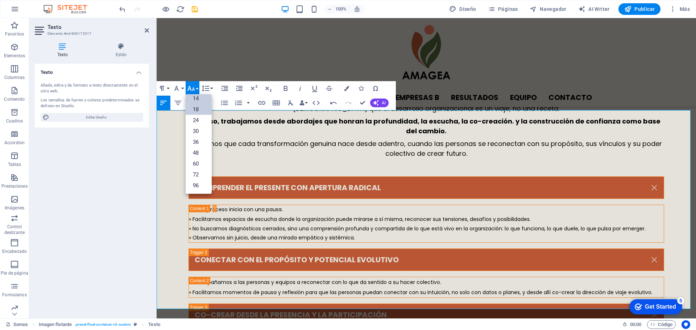
click at [197, 100] on link "14" at bounding box center [199, 98] width 26 height 11
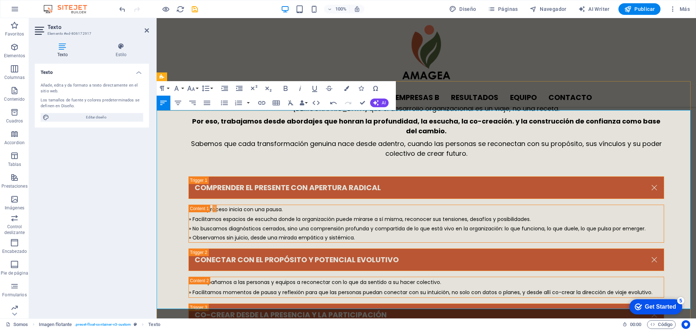
drag, startPoint x: 413, startPoint y: 300, endPoint x: 179, endPoint y: 132, distance: 287.9
click at [197, 86] on button "Font Size" at bounding box center [193, 88] width 14 height 15
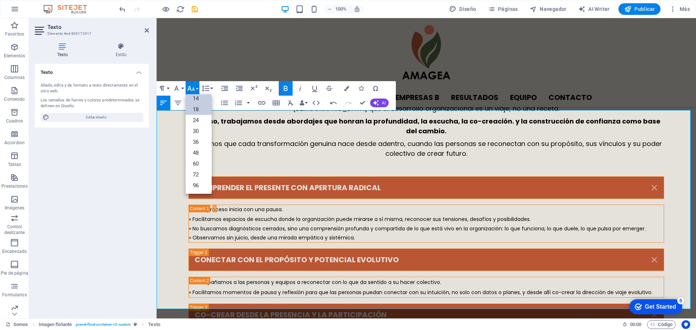
click at [197, 99] on link "14" at bounding box center [199, 98] width 26 height 11
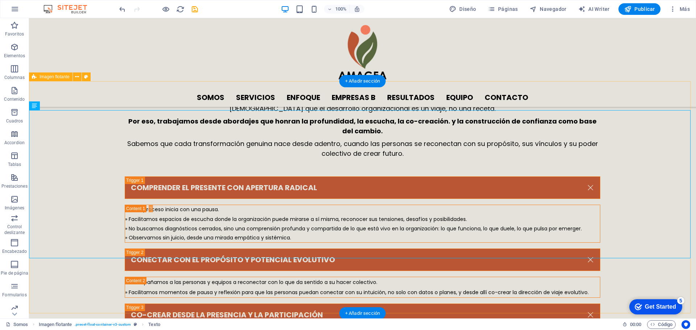
scroll to position [1539, 0]
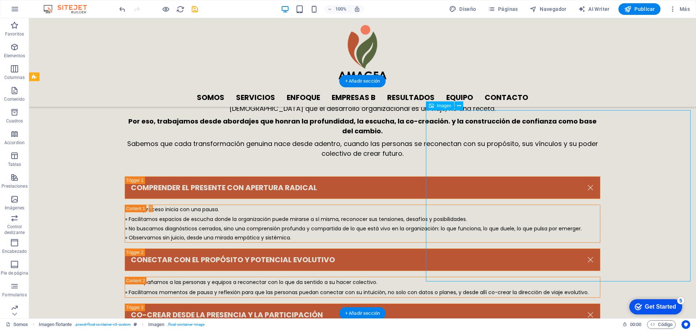
select select "px"
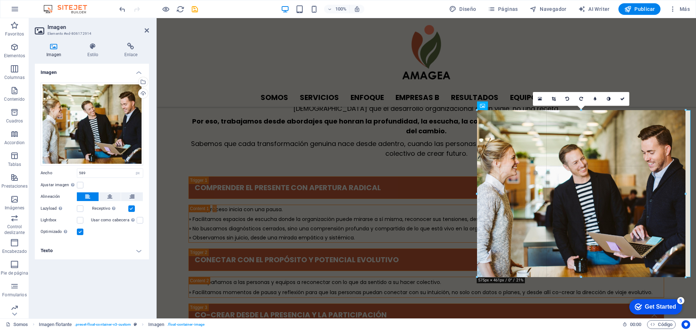
drag, startPoint x: 477, startPoint y: 282, endPoint x: 485, endPoint y: 243, distance: 40.0
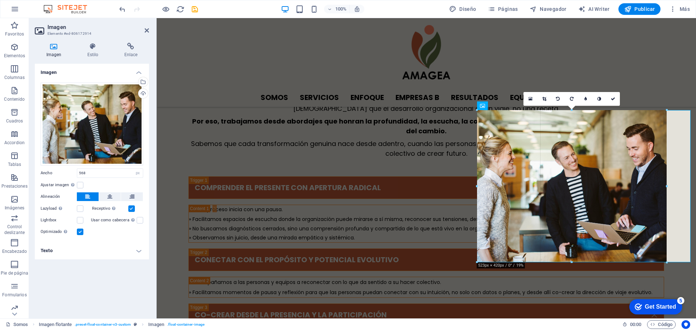
drag, startPoint x: 580, startPoint y: 275, endPoint x: 579, endPoint y: 261, distance: 13.8
type input "523"
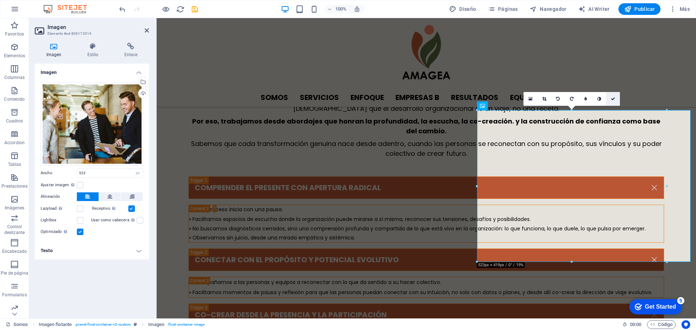
click at [615, 96] on link at bounding box center [613, 99] width 14 height 14
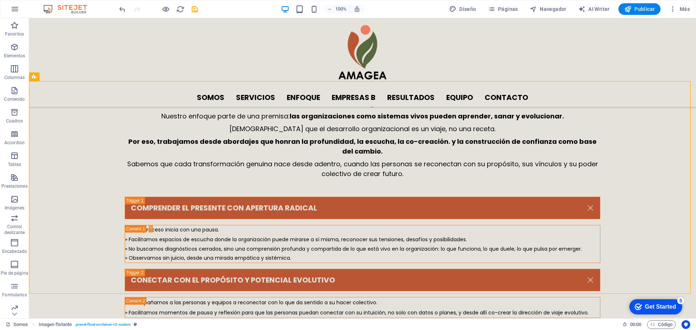
scroll to position [1536, 0]
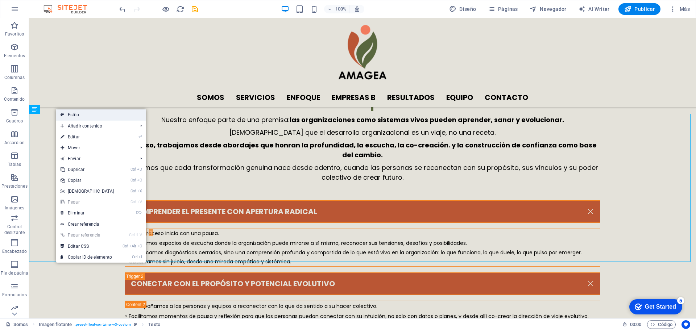
click at [62, 113] on icon at bounding box center [63, 115] width 4 height 11
select select "%"
select select "rem"
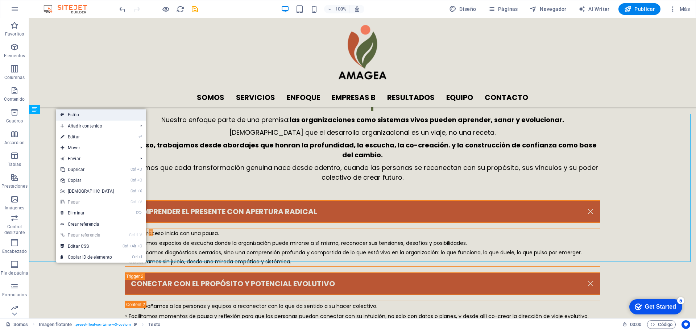
select select "rem"
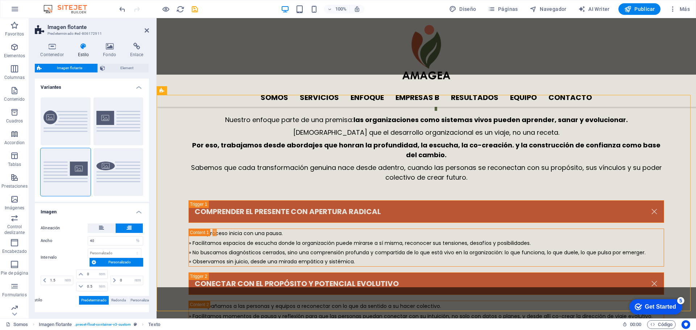
scroll to position [1546, 0]
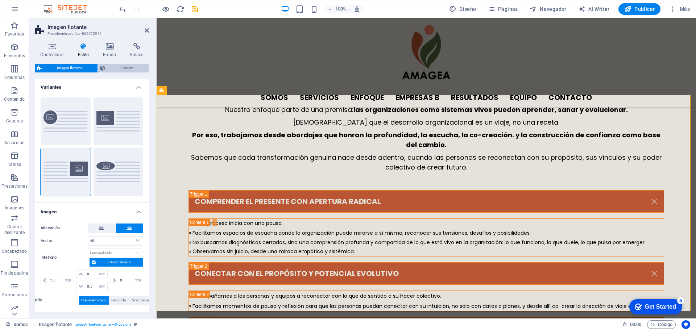
click at [110, 67] on span "Element" at bounding box center [126, 68] width 39 height 9
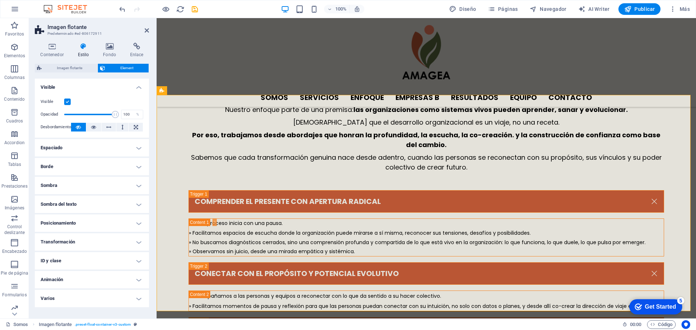
click at [98, 151] on h4 "Espaciado" at bounding box center [92, 147] width 114 height 17
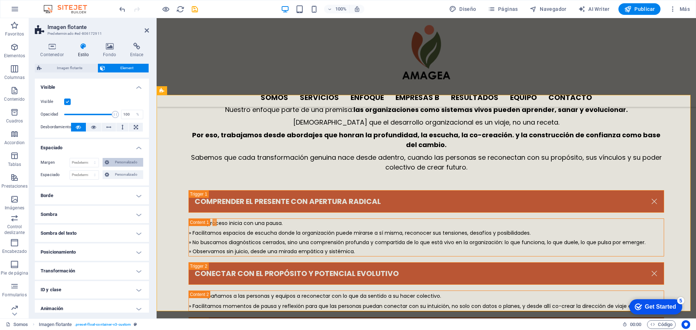
click at [114, 161] on span "Personalizado" at bounding box center [126, 162] width 30 height 9
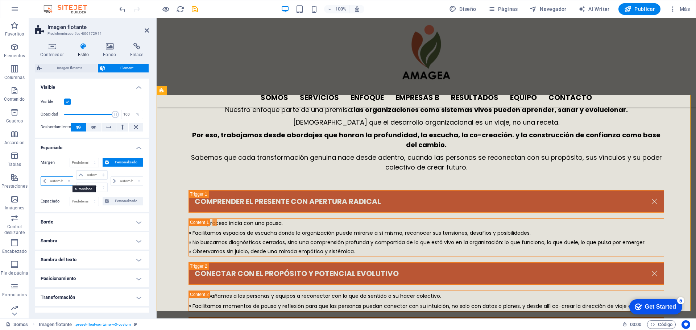
click at [61, 181] on select "automático px % rem vw vh" at bounding box center [57, 181] width 32 height 9
select select "%"
click at [62, 177] on select "automático px % rem vw vh" at bounding box center [57, 181] width 32 height 9
type input "100"
type input "0"
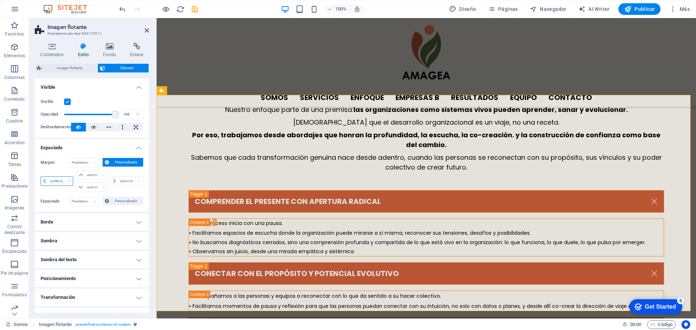
select select "px"
type input "0"
select select "px"
type input "0"
select select "px"
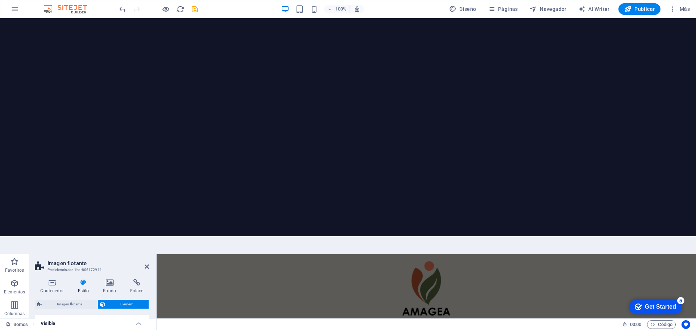
type input "5"
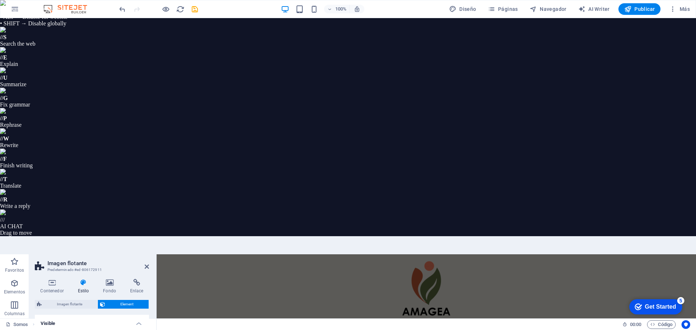
drag, startPoint x: 122, startPoint y: 181, endPoint x: 116, endPoint y: 182, distance: 5.8
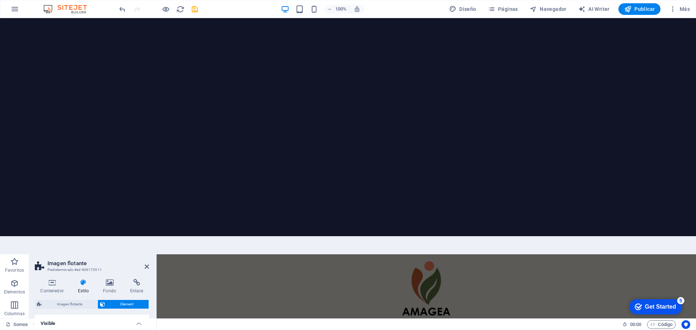
type input "5"
select select "%"
type input "5"
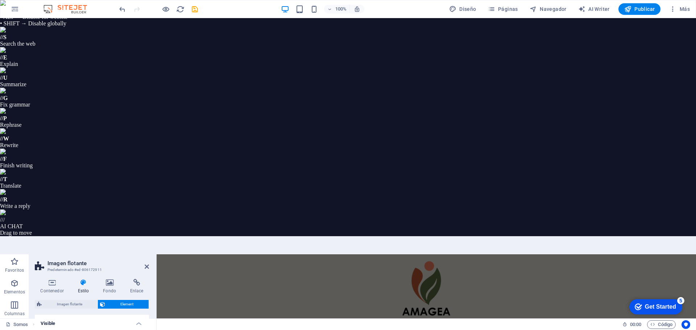
drag, startPoint x: 54, startPoint y: 179, endPoint x: 49, endPoint y: 180, distance: 5.2
click at [146, 264] on icon at bounding box center [147, 267] width 4 height 6
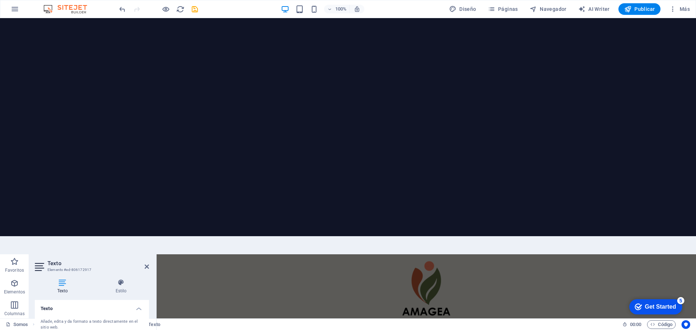
scroll to position [1546, 0]
drag, startPoint x: 339, startPoint y: 514, endPoint x: 193, endPoint y: 379, distance: 199.6
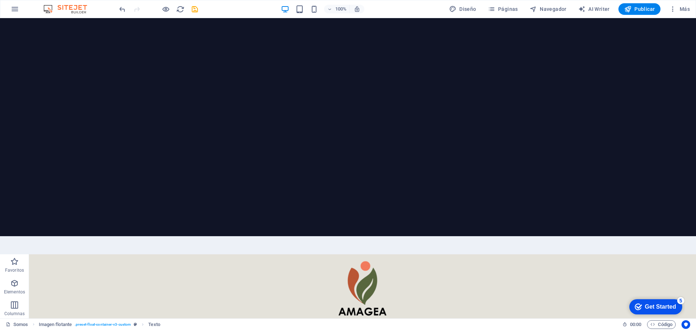
scroll to position [1525, 0]
select select "%"
select select "rem"
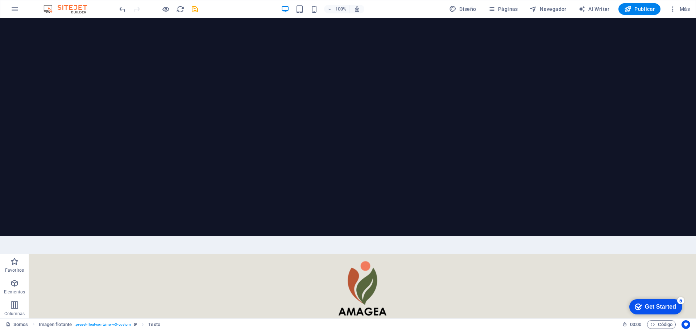
select select "rem"
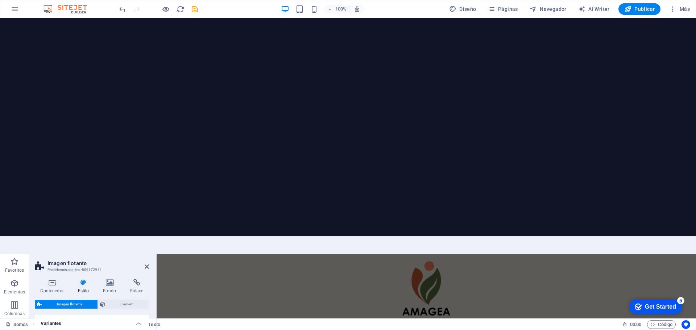
scroll to position [1536, 0]
click at [111, 300] on span "Element" at bounding box center [126, 304] width 39 height 9
type input "10"
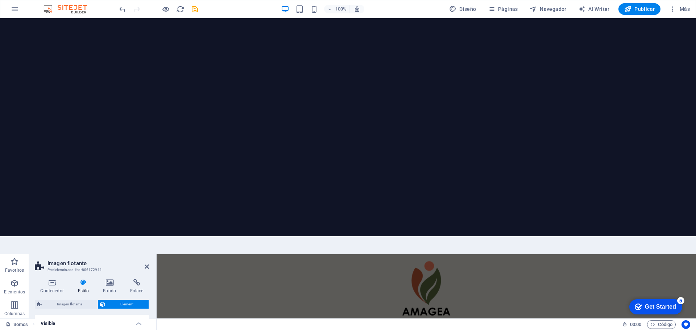
type input "10"
click at [146, 264] on icon at bounding box center [147, 267] width 4 height 6
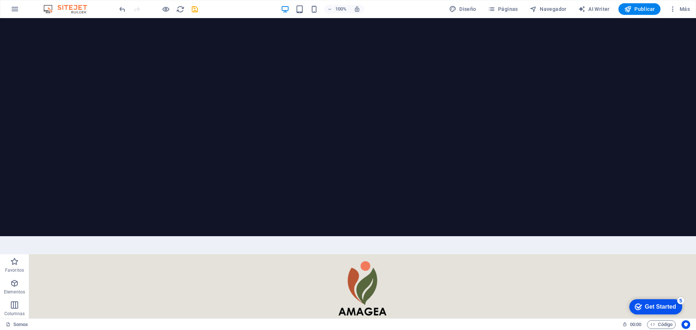
scroll to position [1783, 0]
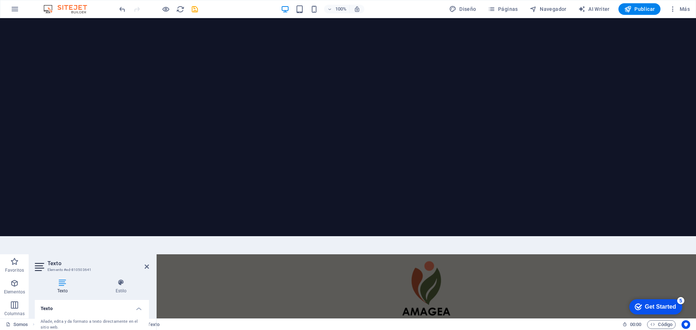
scroll to position [1804, 0]
drag, startPoint x: 431, startPoint y: 397, endPoint x: 471, endPoint y: 398, distance: 40.6
drag, startPoint x: 420, startPoint y: 467, endPoint x: 401, endPoint y: 467, distance: 18.9
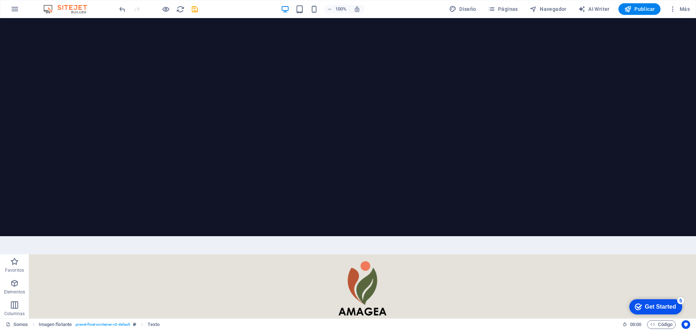
scroll to position [1783, 0]
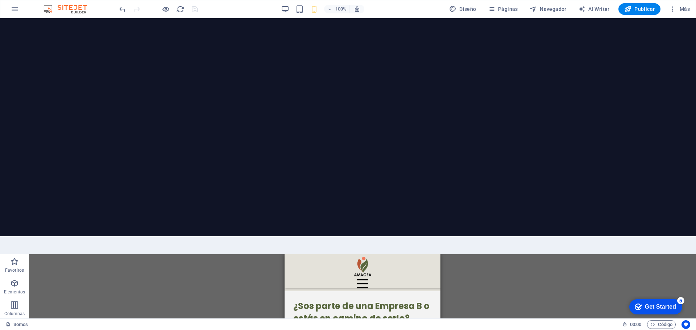
scroll to position [3394, 0]
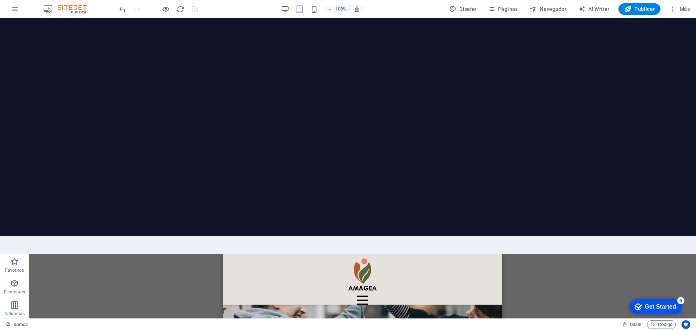
scroll to position [0, 0]
